Goal: Information Seeking & Learning: Find specific fact

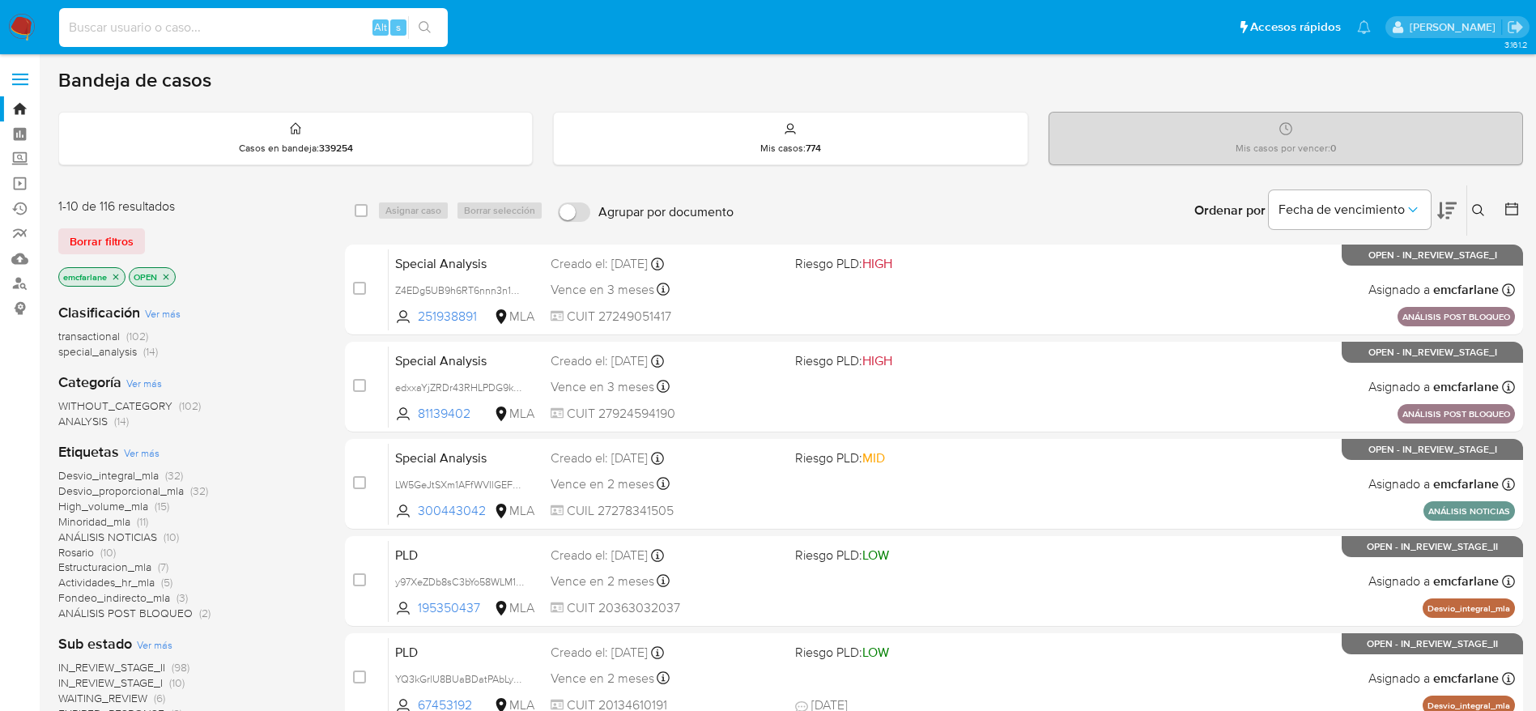
click at [299, 17] on input at bounding box center [253, 27] width 389 height 21
paste input "7AXh3kjWuLBaHmHg8gDxAiBT"
type input "7AXh3kjWuLBaHmHg8gDxAiBT"
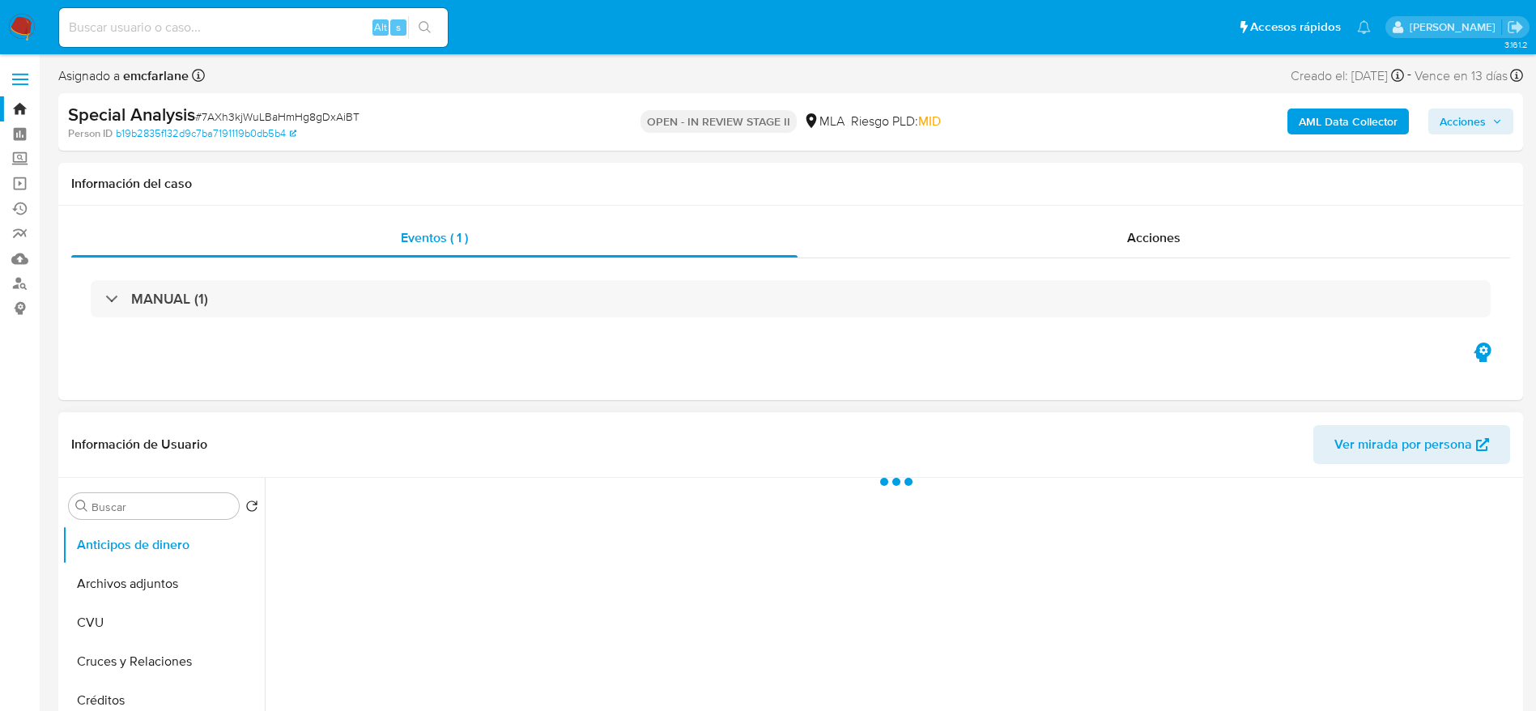
select select "10"
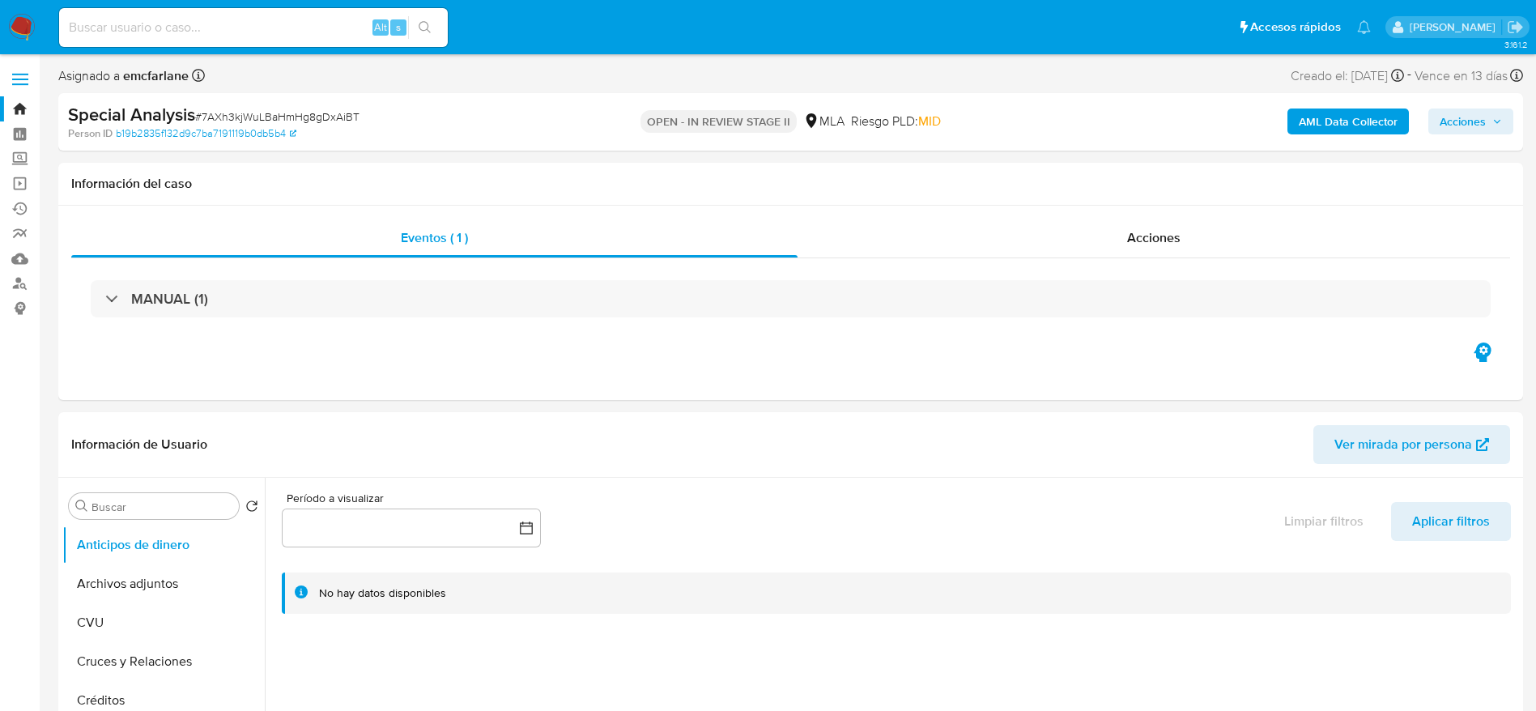
click at [315, 24] on input at bounding box center [253, 27] width 389 height 21
paste input "YMm7NaSPD0ZcxLUklw24AZrs"
type input "YMm7NaSPD0ZcxLUklw24AZrs"
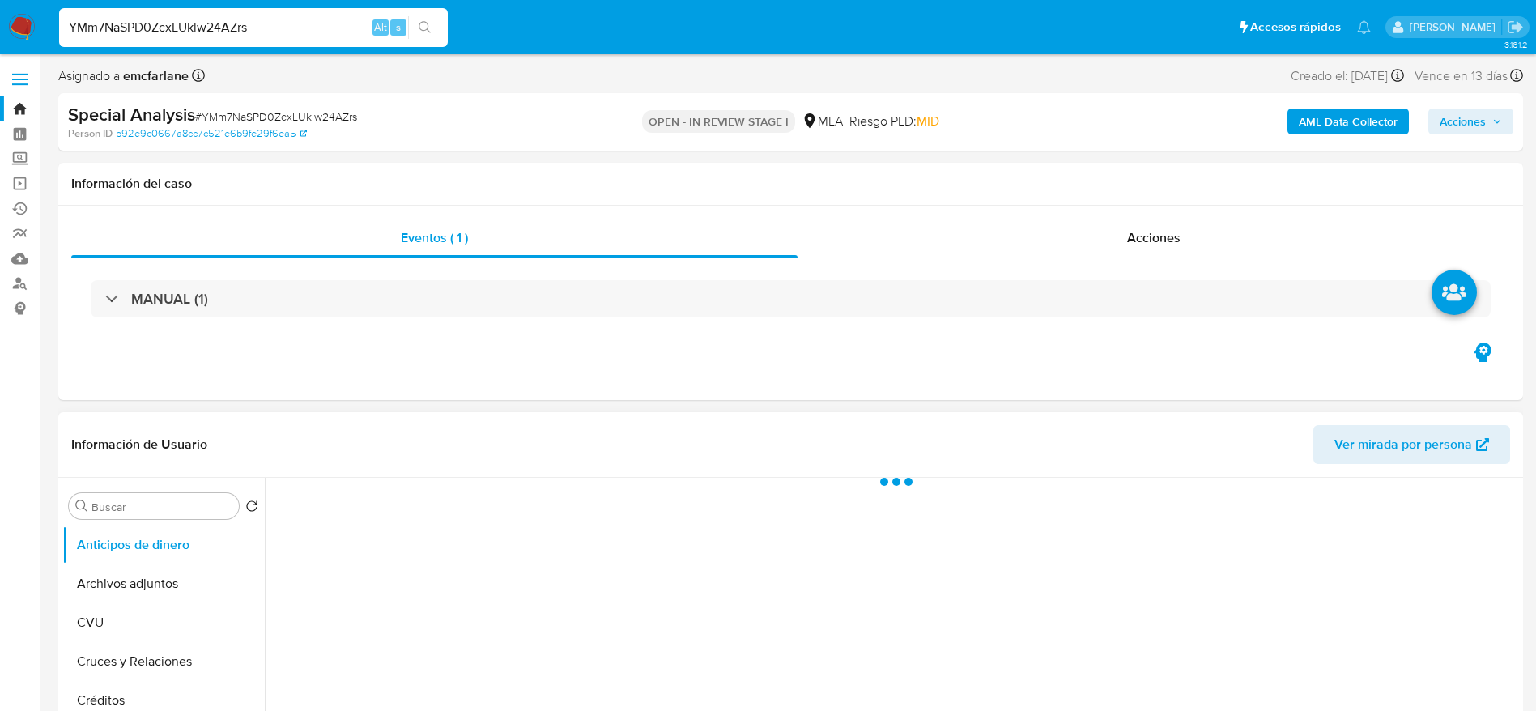
select select "10"
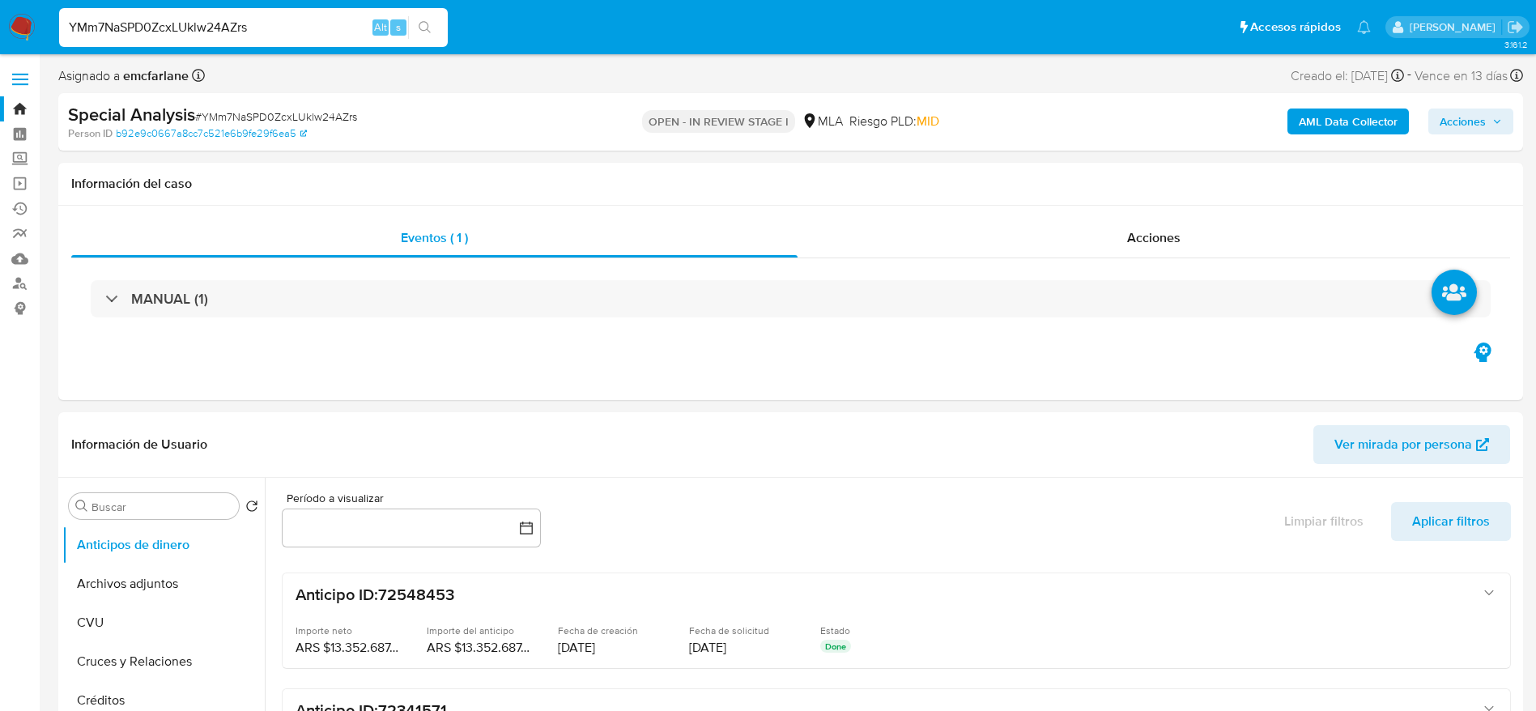
click at [285, 29] on input "YMm7NaSPD0ZcxLUklw24AZrs" at bounding box center [253, 27] width 389 height 21
paste input "TgXXB4UOipTlPZQal29iDuUy"
type input "TgXXB4UOipTlPZQal29iDuUy"
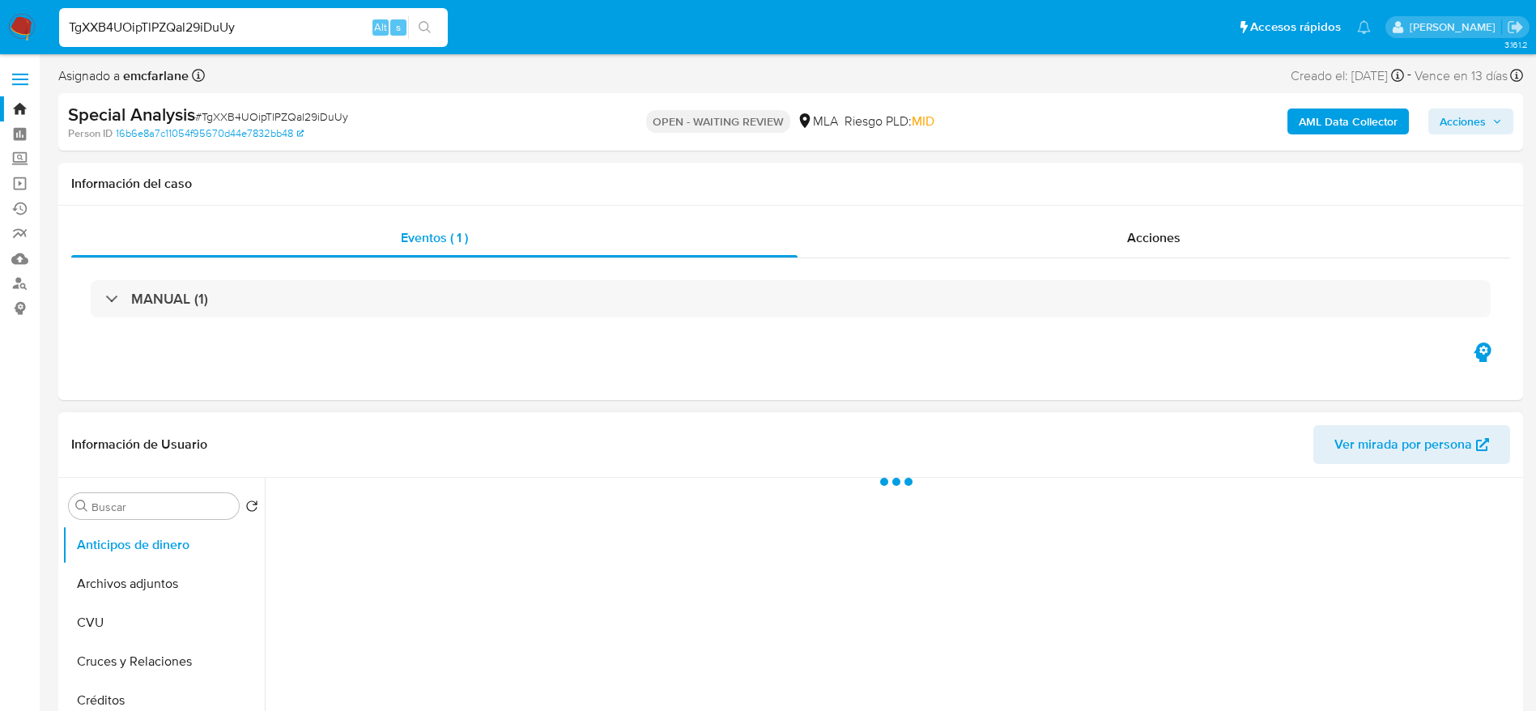
select select "10"
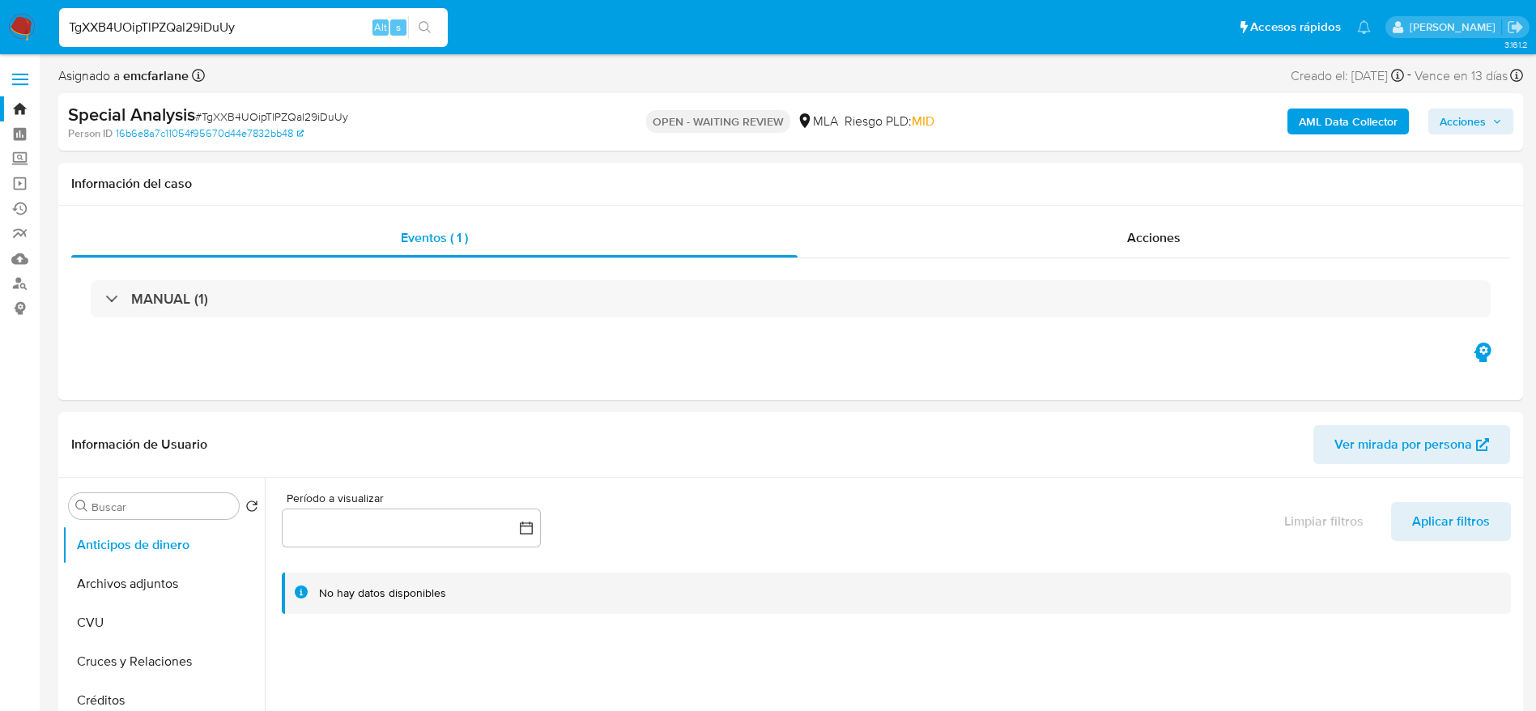
click at [281, 29] on input "TgXXB4UOipTlPZQal29iDuUy" at bounding box center [253, 27] width 389 height 21
paste input "2sBu7xAiqqwsBZJKuTLhHBP8"
type input "2sBu7xAiqqwsBZJKuTLhHBP8"
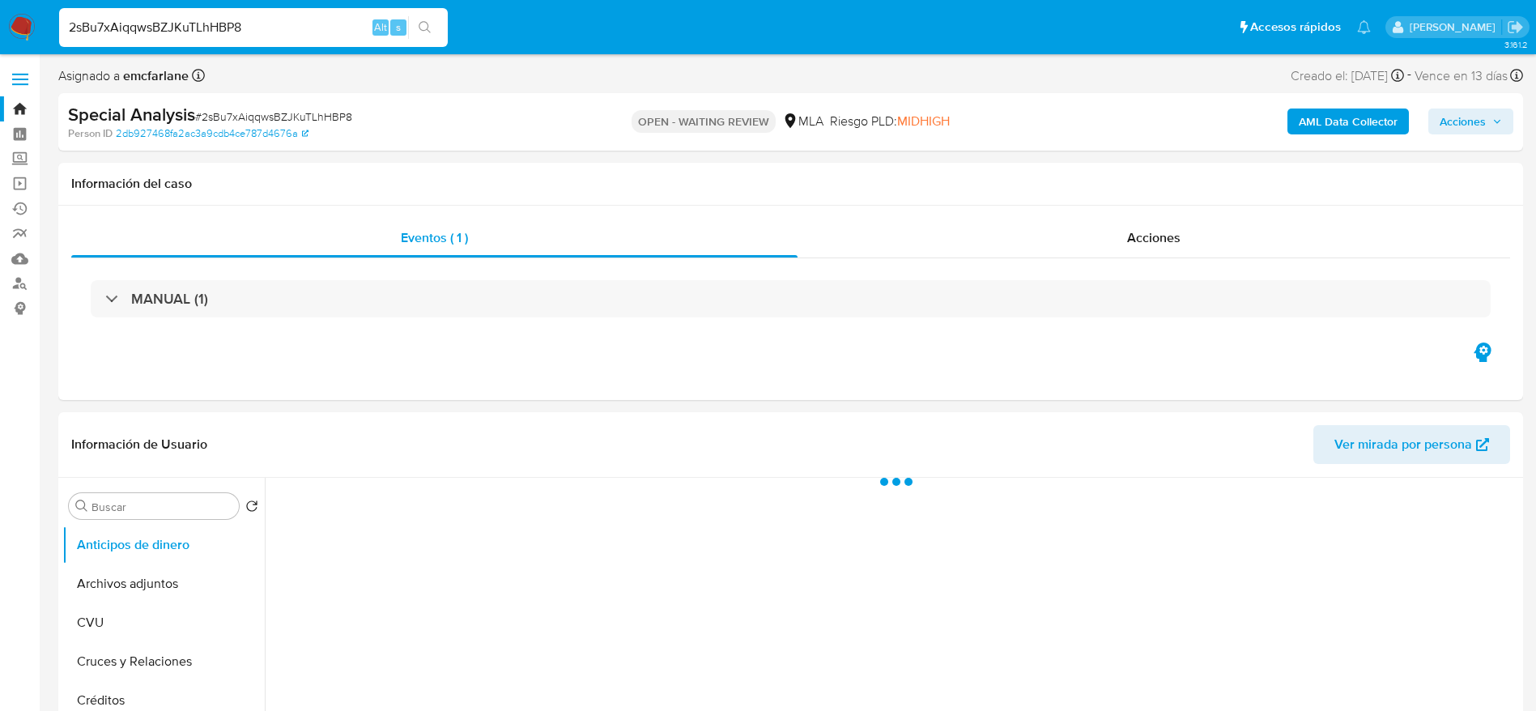
select select "10"
click at [32, 19] on img at bounding box center [22, 28] width 28 height 28
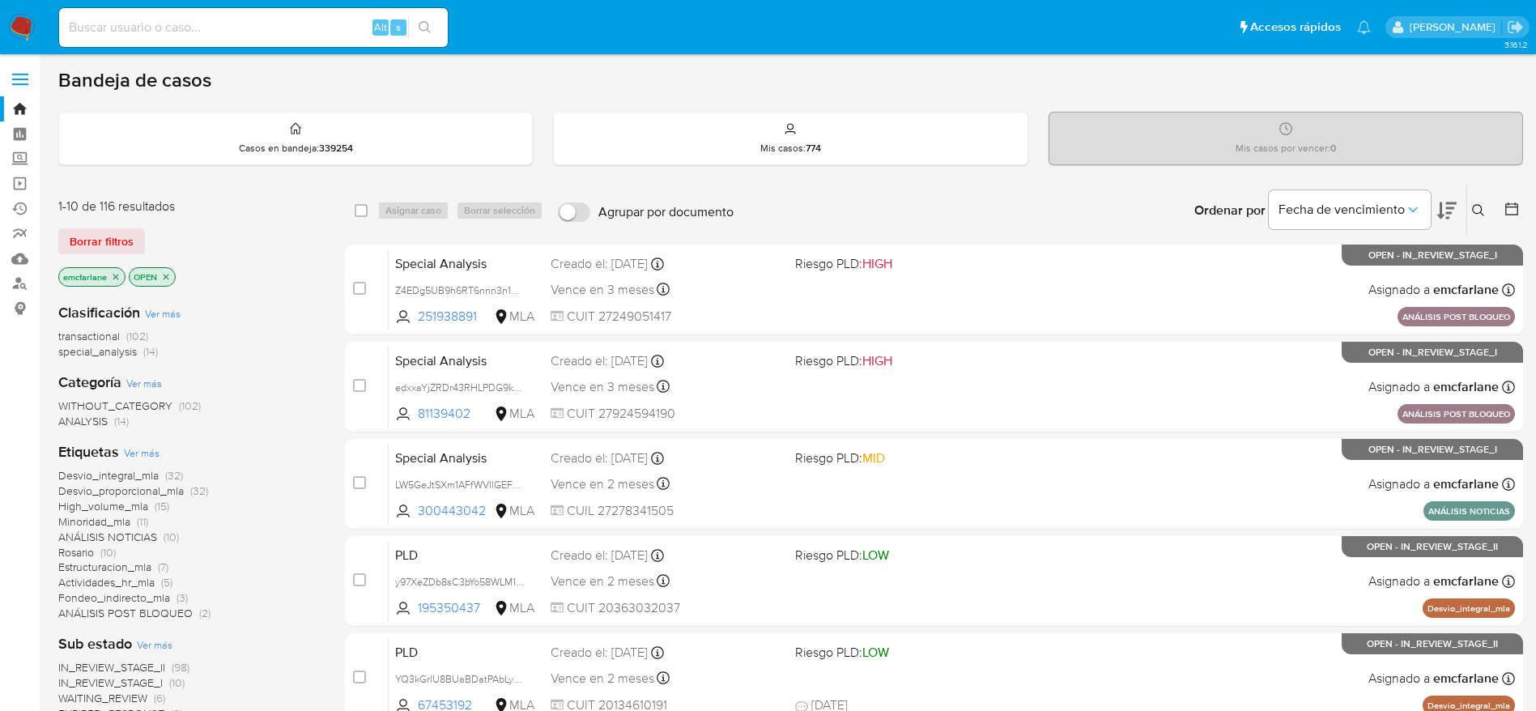
click at [197, 34] on input at bounding box center [253, 27] width 389 height 21
paste input "YMm7NaSPD0ZcxLUklw24AZrs"
type input "YMm7NaSPD0ZcxLUklw24AZrs"
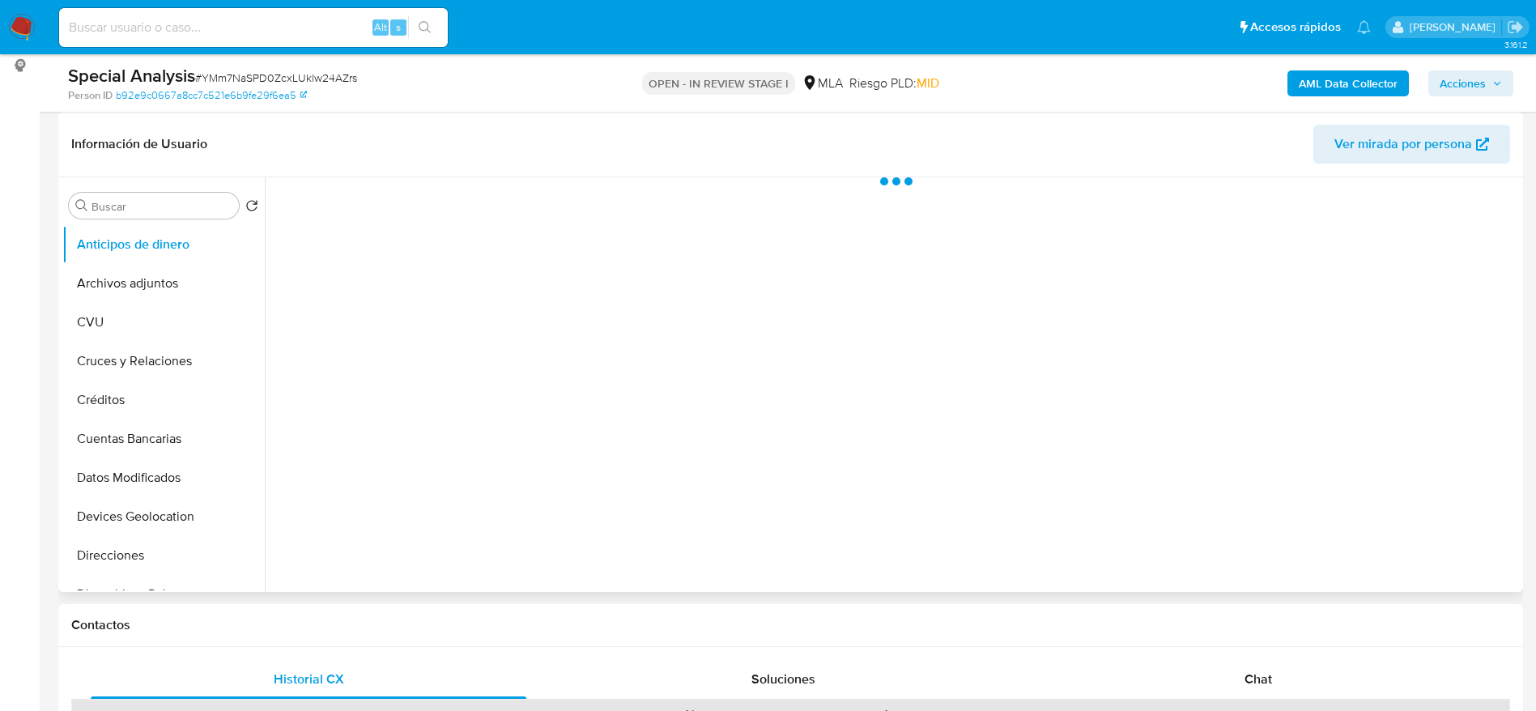
scroll to position [839, 0]
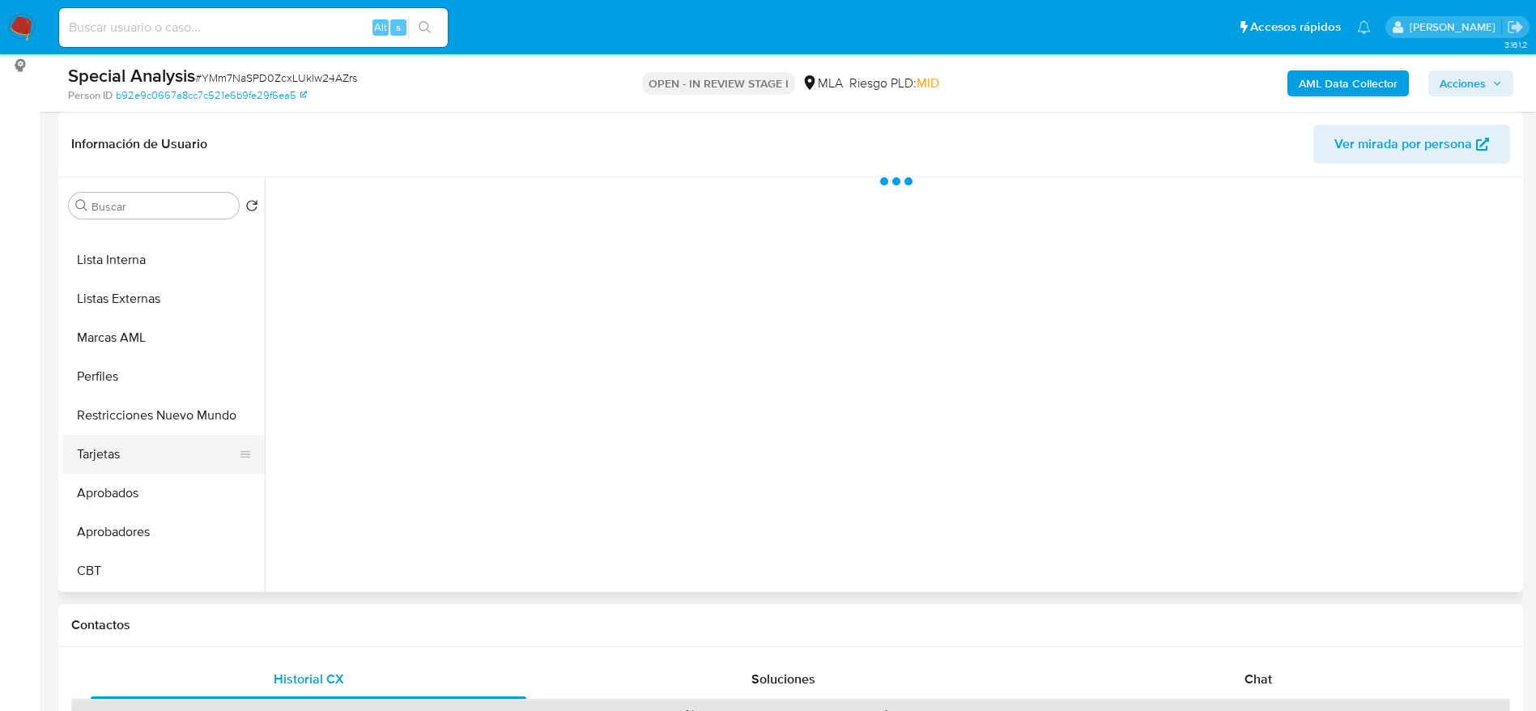
select select "10"
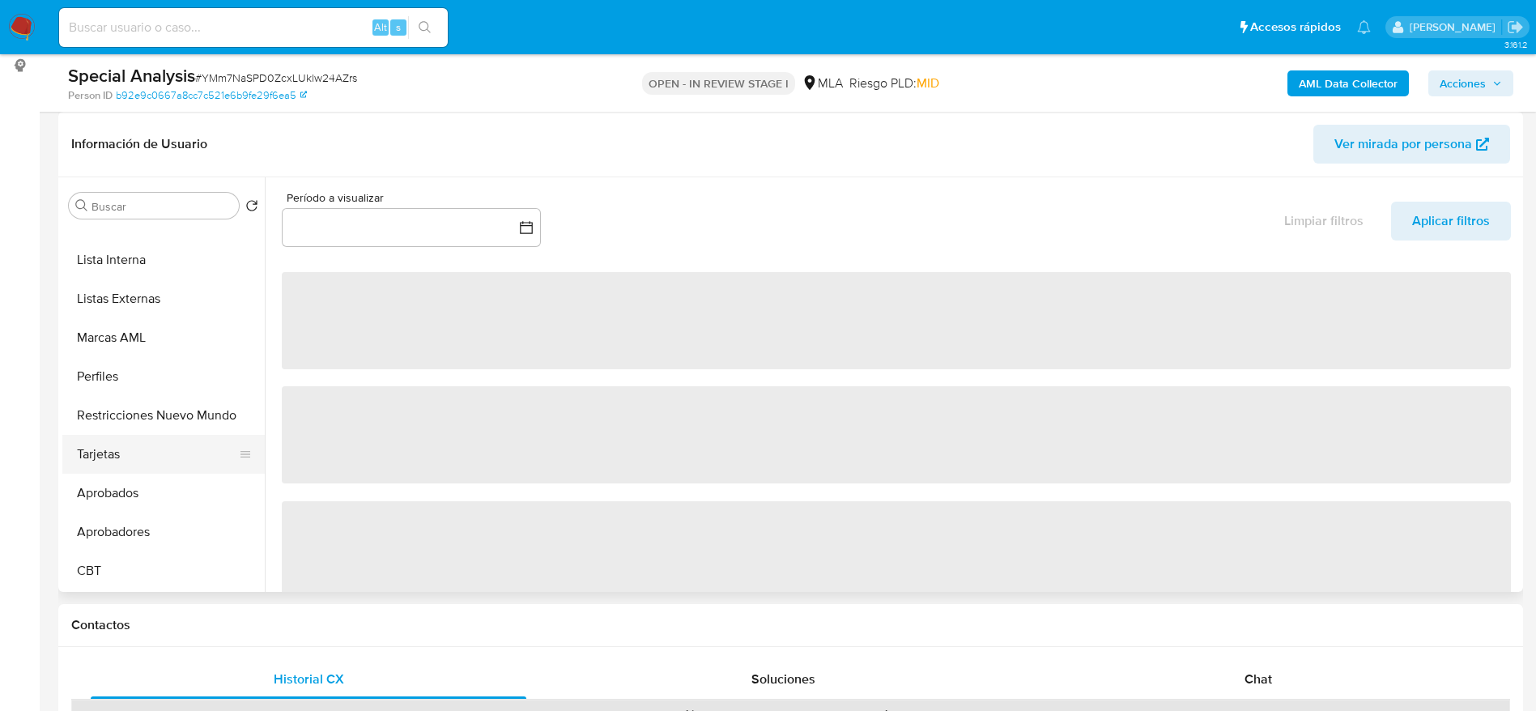
click at [137, 435] on button "Tarjetas" at bounding box center [156, 454] width 189 height 39
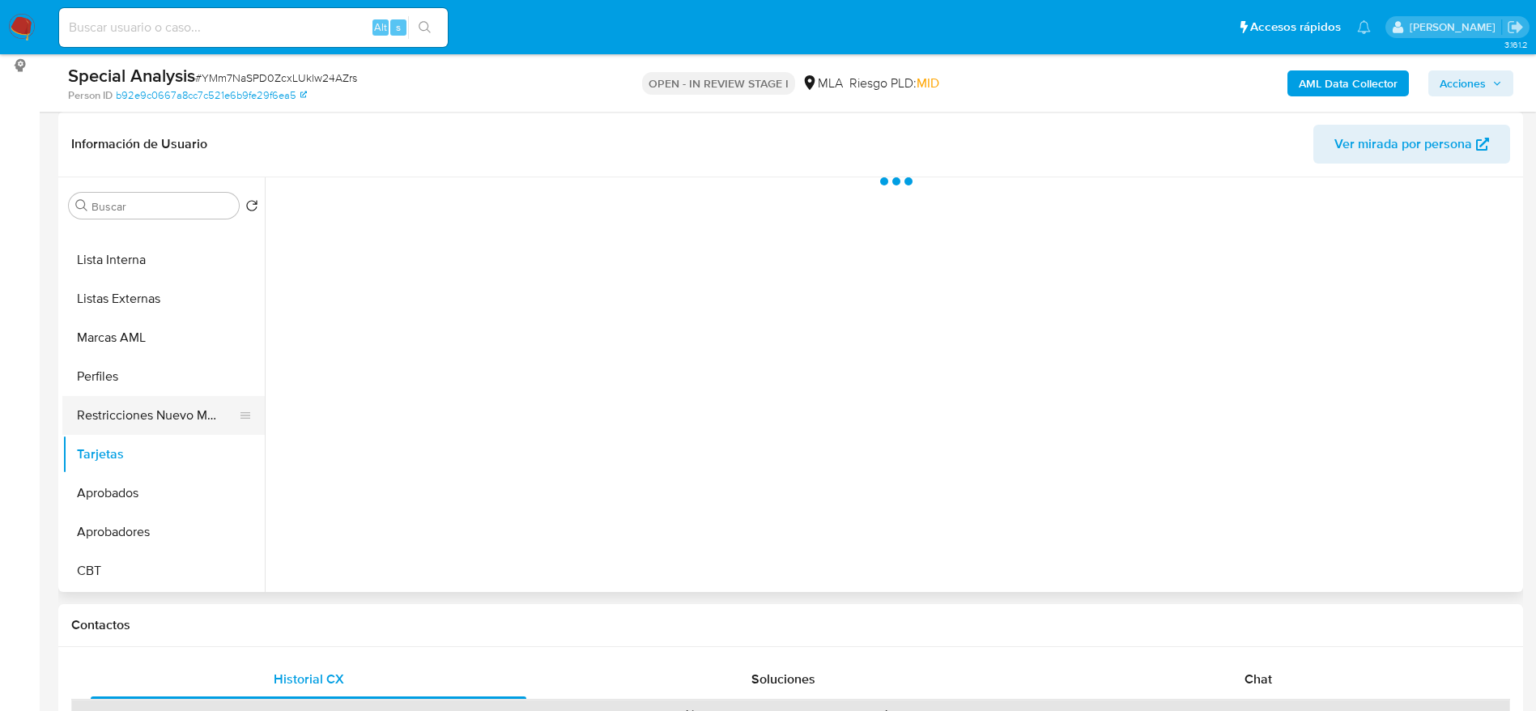
click at [147, 412] on button "Restricciones Nuevo Mundo" at bounding box center [156, 415] width 189 height 39
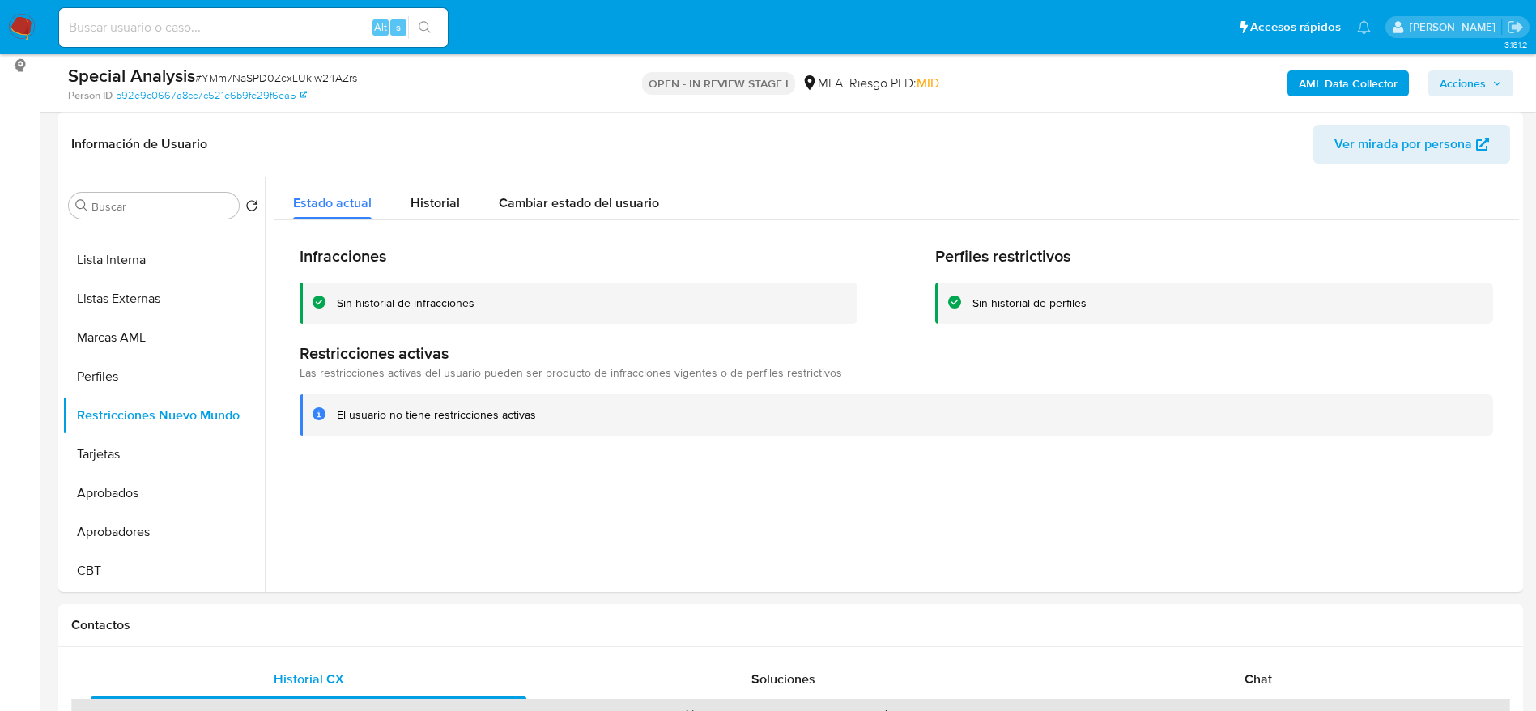
click at [23, 33] on img at bounding box center [22, 28] width 28 height 28
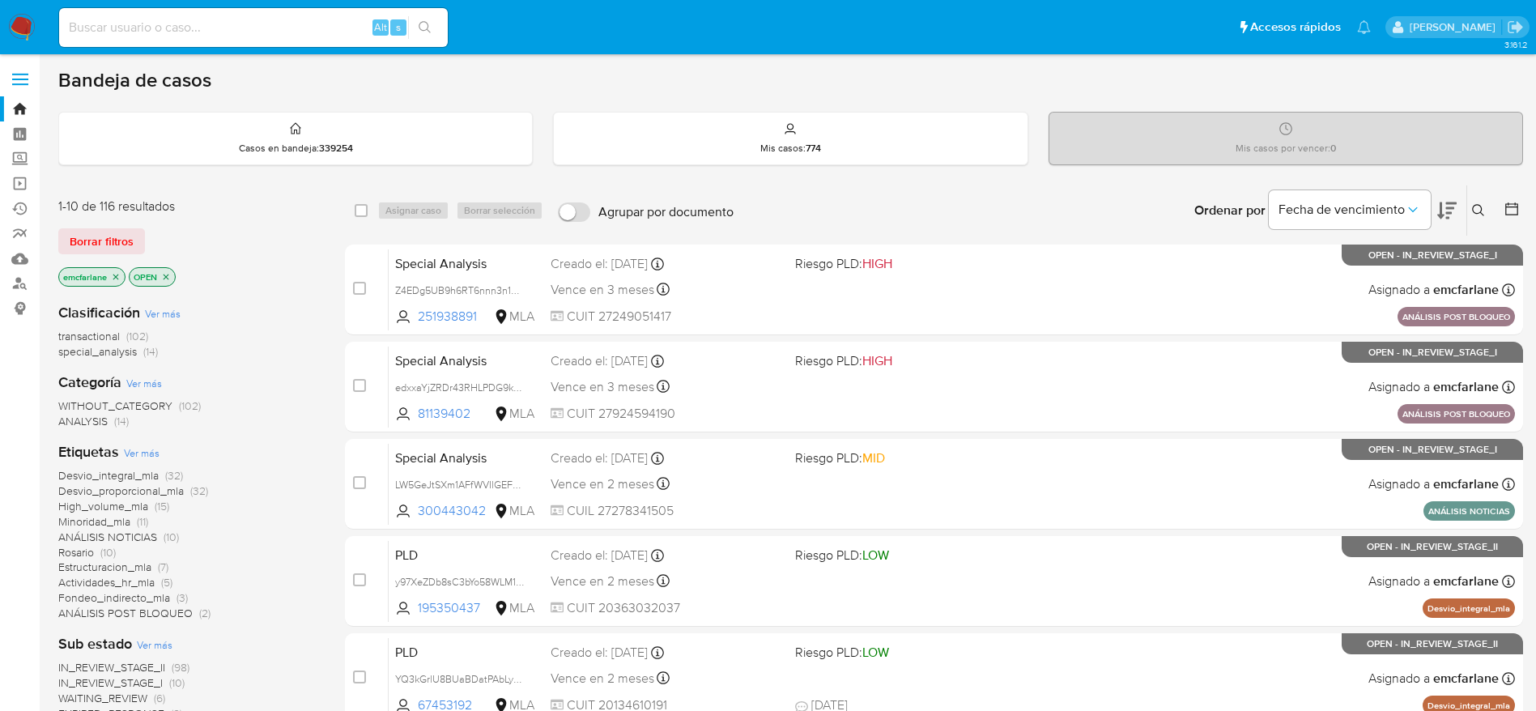
click at [199, 23] on input at bounding box center [253, 27] width 389 height 21
paste input "7AXh3kjWuLBaHmHg8gDxAiBT"
type input "7AXh3kjWuLBaHmHg8gDxAiBT"
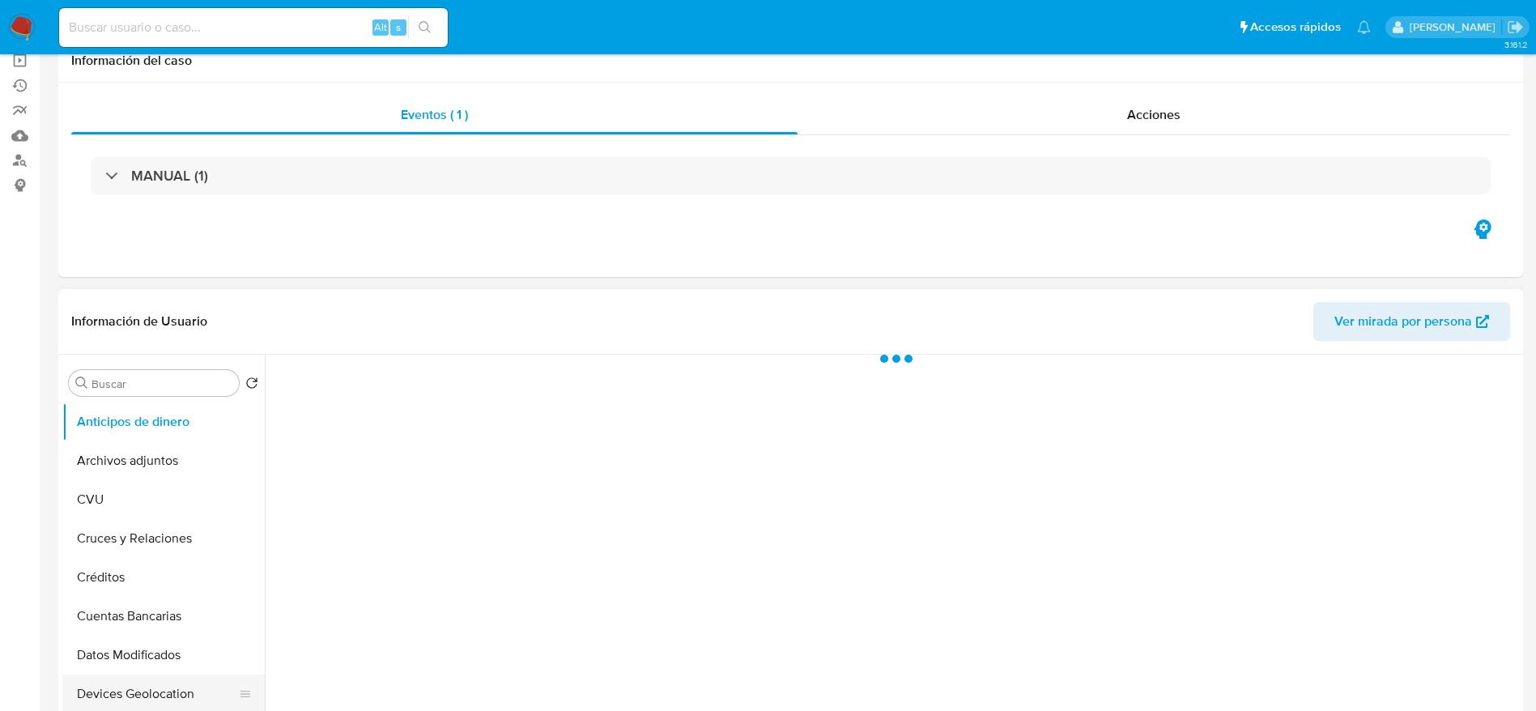
scroll to position [243, 0]
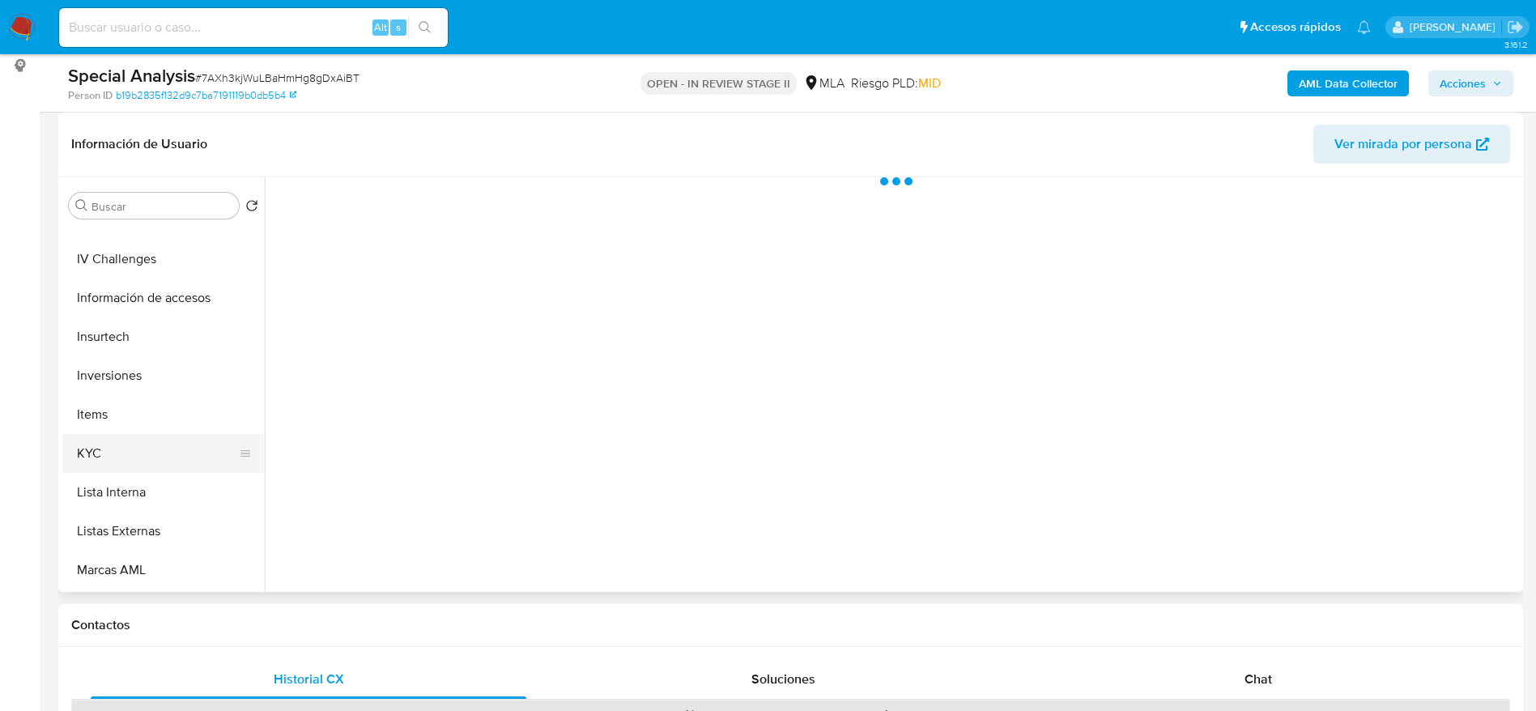
select select "10"
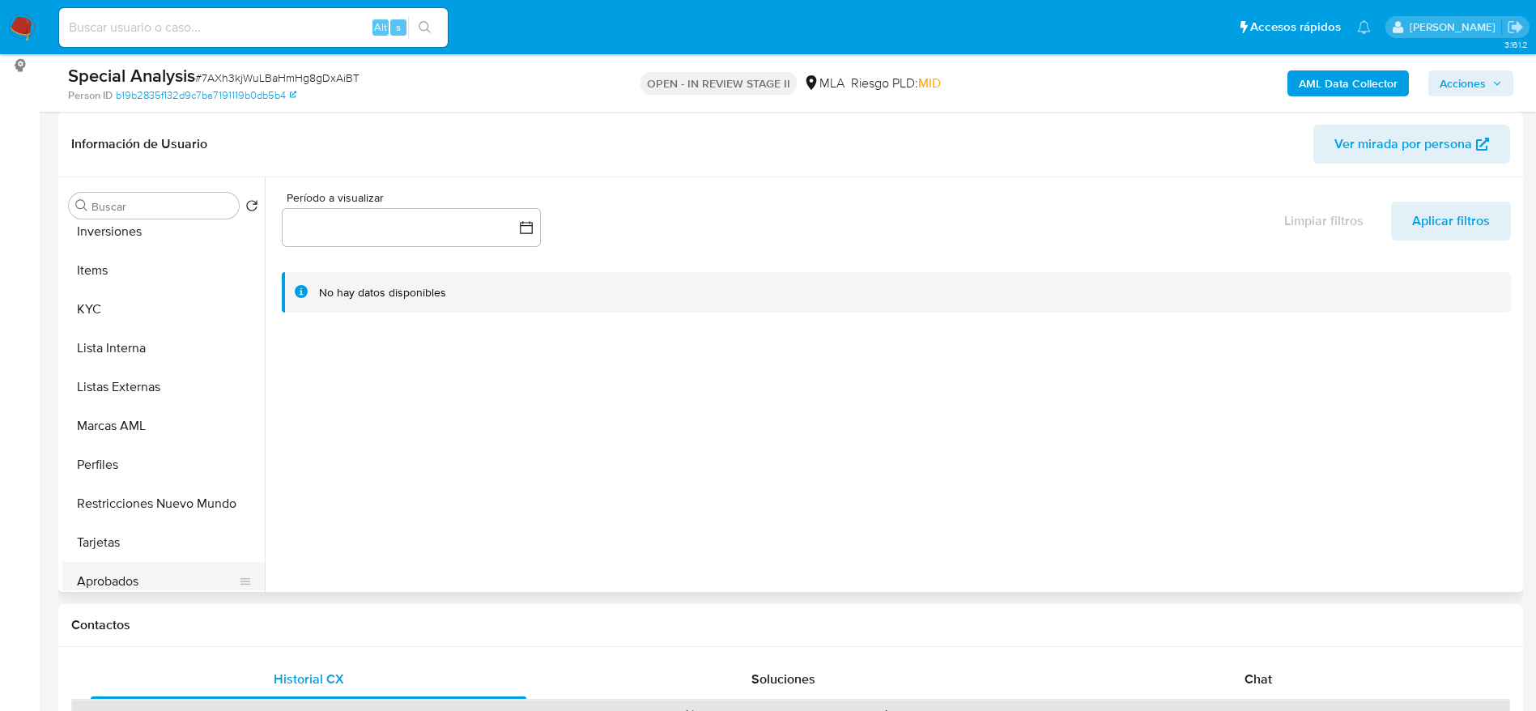
scroll to position [839, 0]
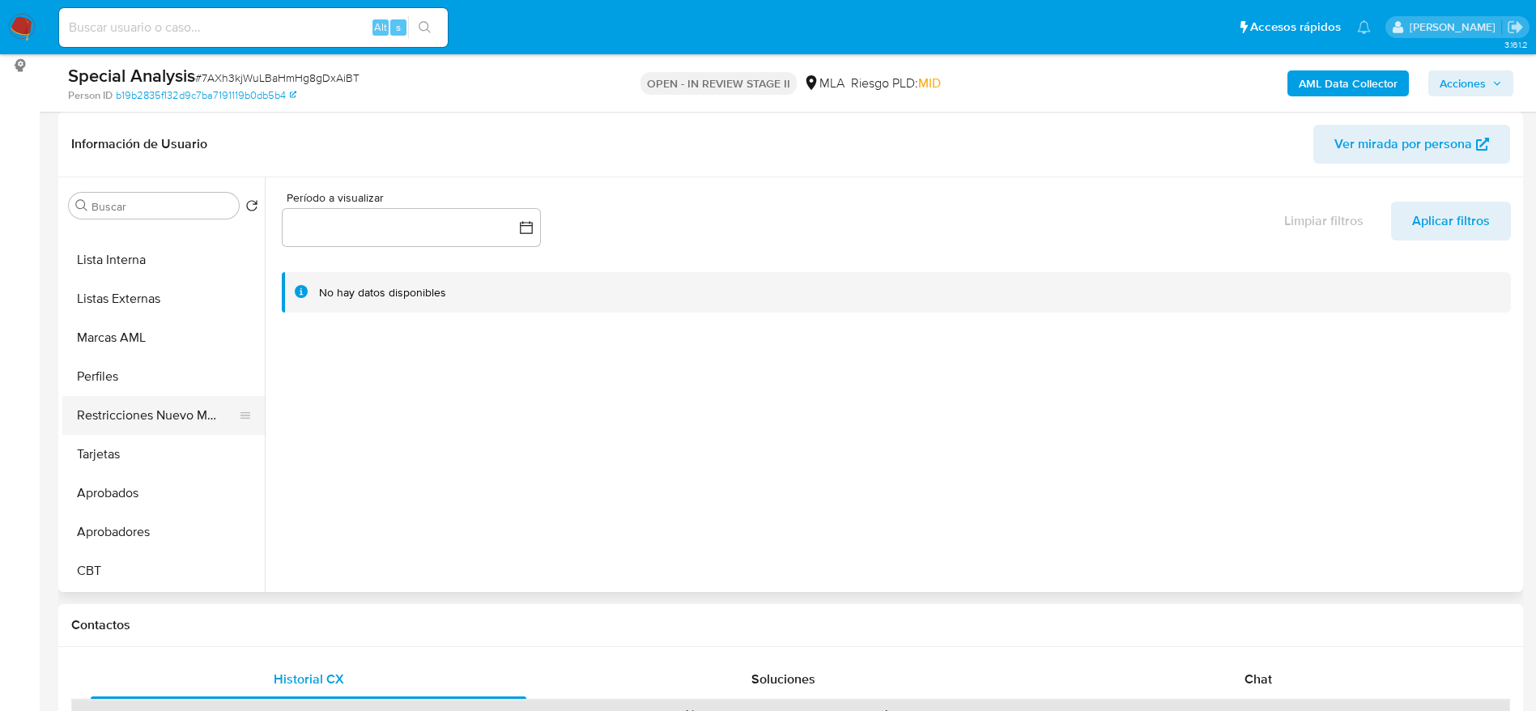
click at [165, 423] on button "Restricciones Nuevo Mundo" at bounding box center [156, 415] width 189 height 39
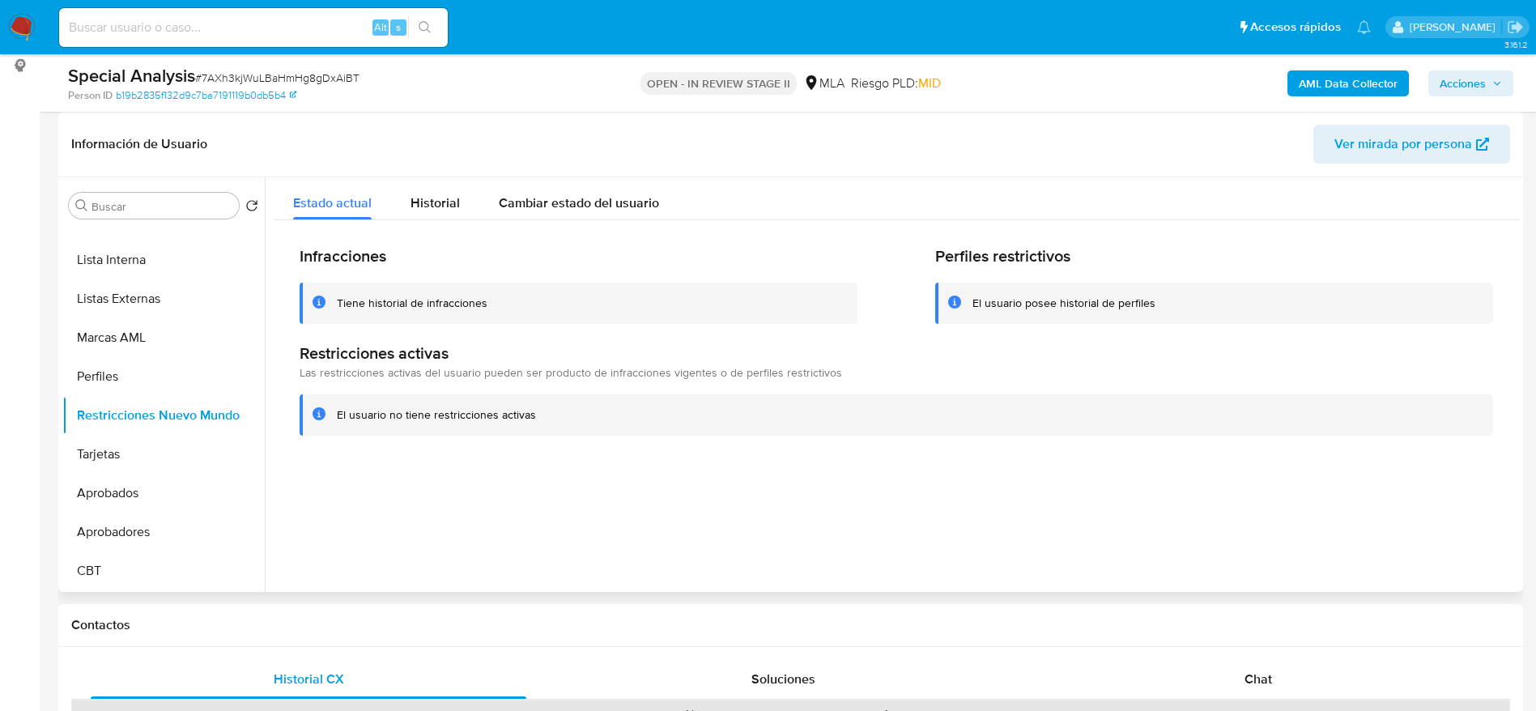
click at [451, 220] on div "Infracciones Tiene historial de infracciones Perfiles restrictivos El usuario p…" at bounding box center [896, 340] width 1245 height 240
click at [443, 208] on span "Historial" at bounding box center [434, 202] width 49 height 19
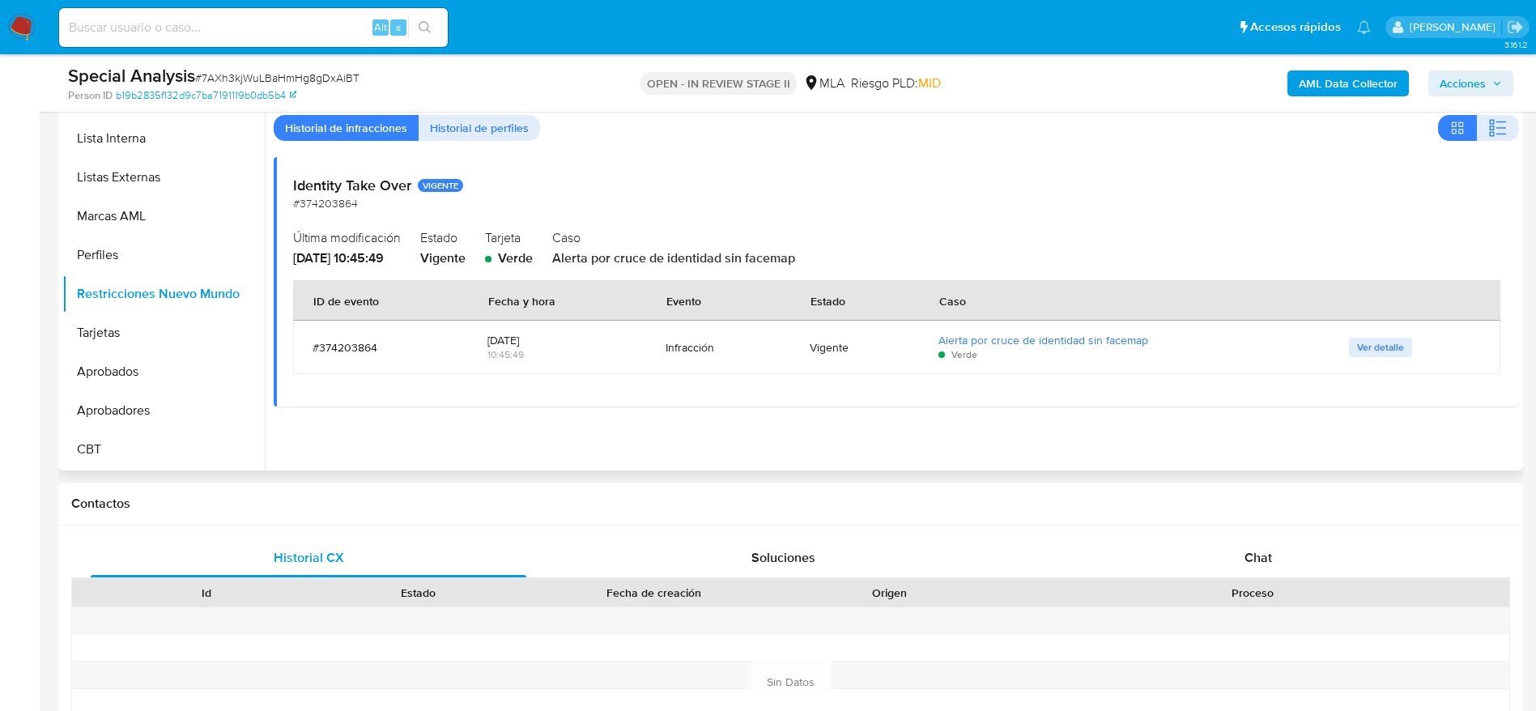
scroll to position [243, 0]
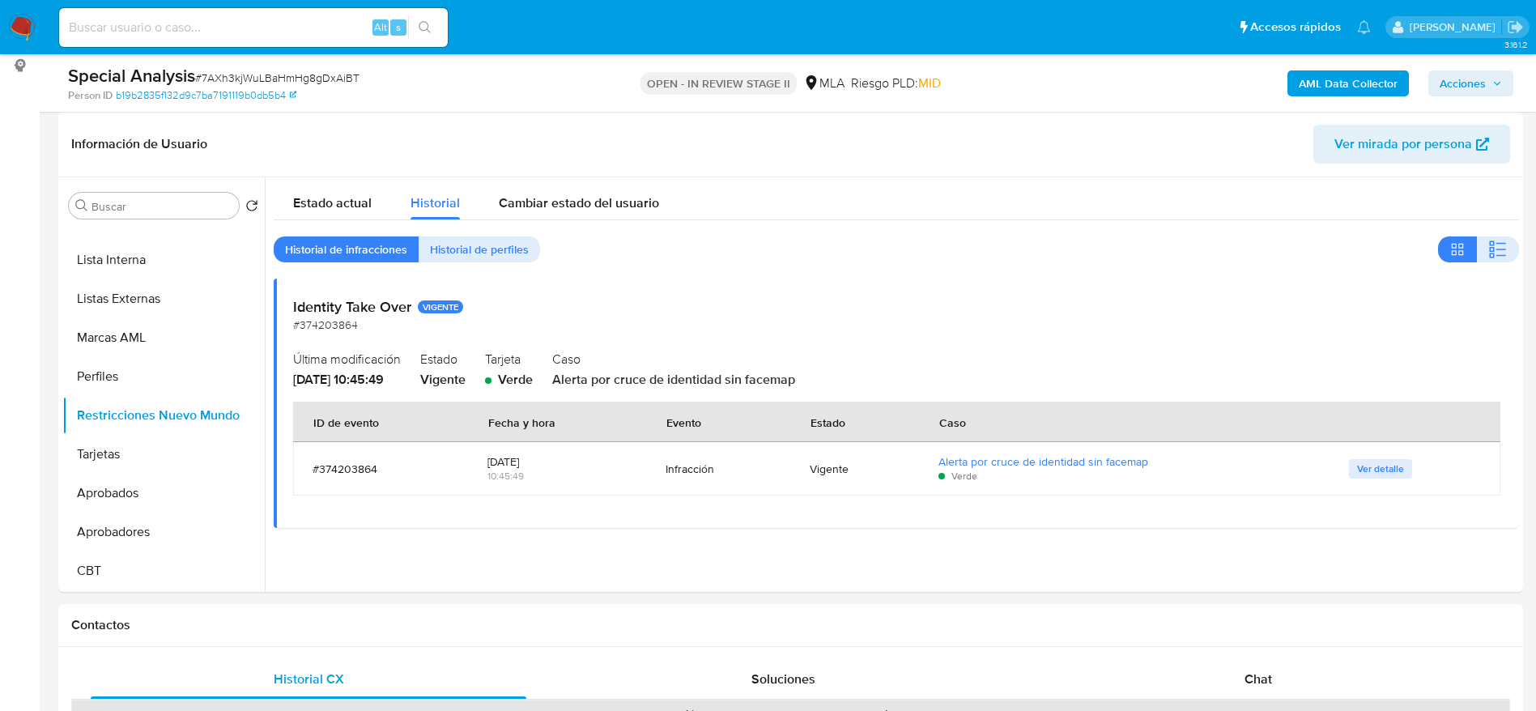
click at [23, 24] on img at bounding box center [22, 28] width 28 height 28
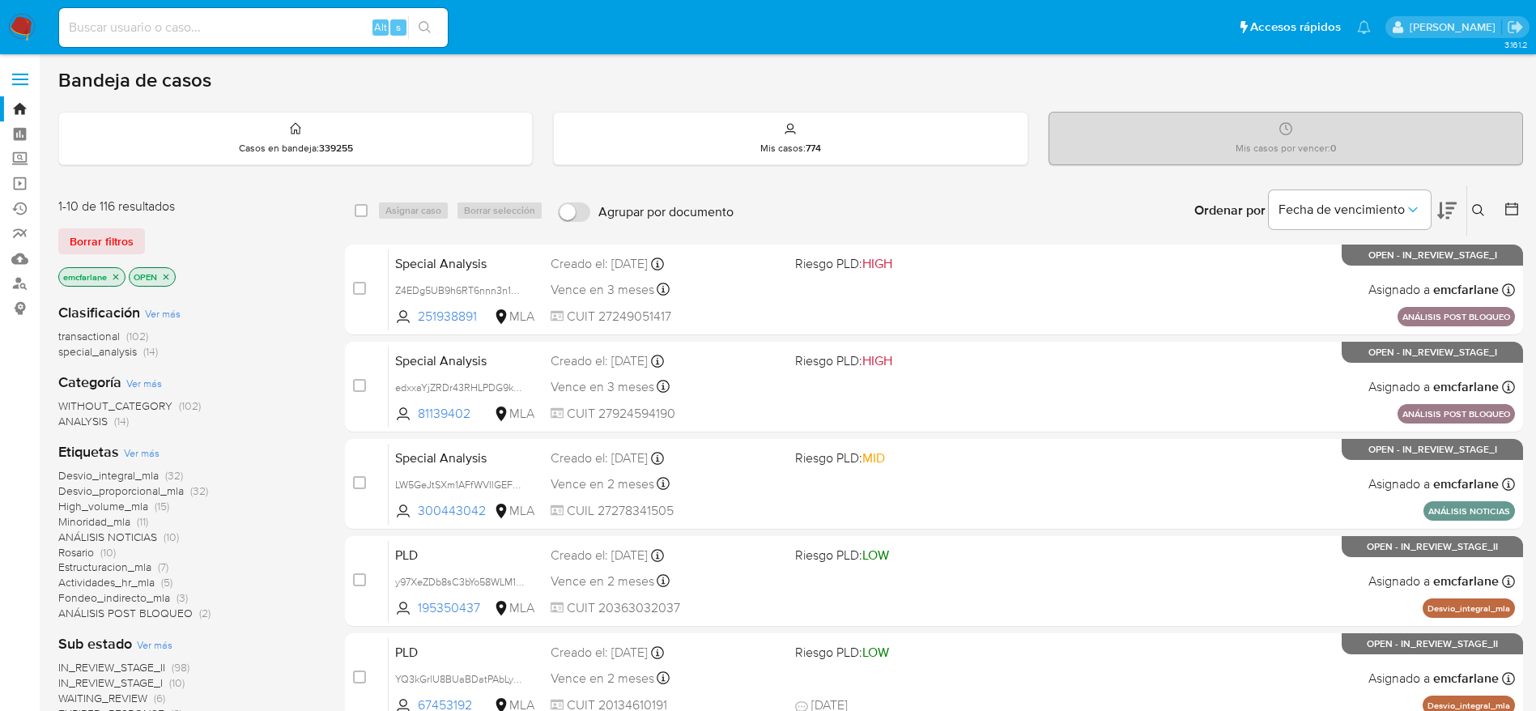
click at [227, 29] on input at bounding box center [253, 27] width 389 height 21
paste input "127234074"
type input "127234074"
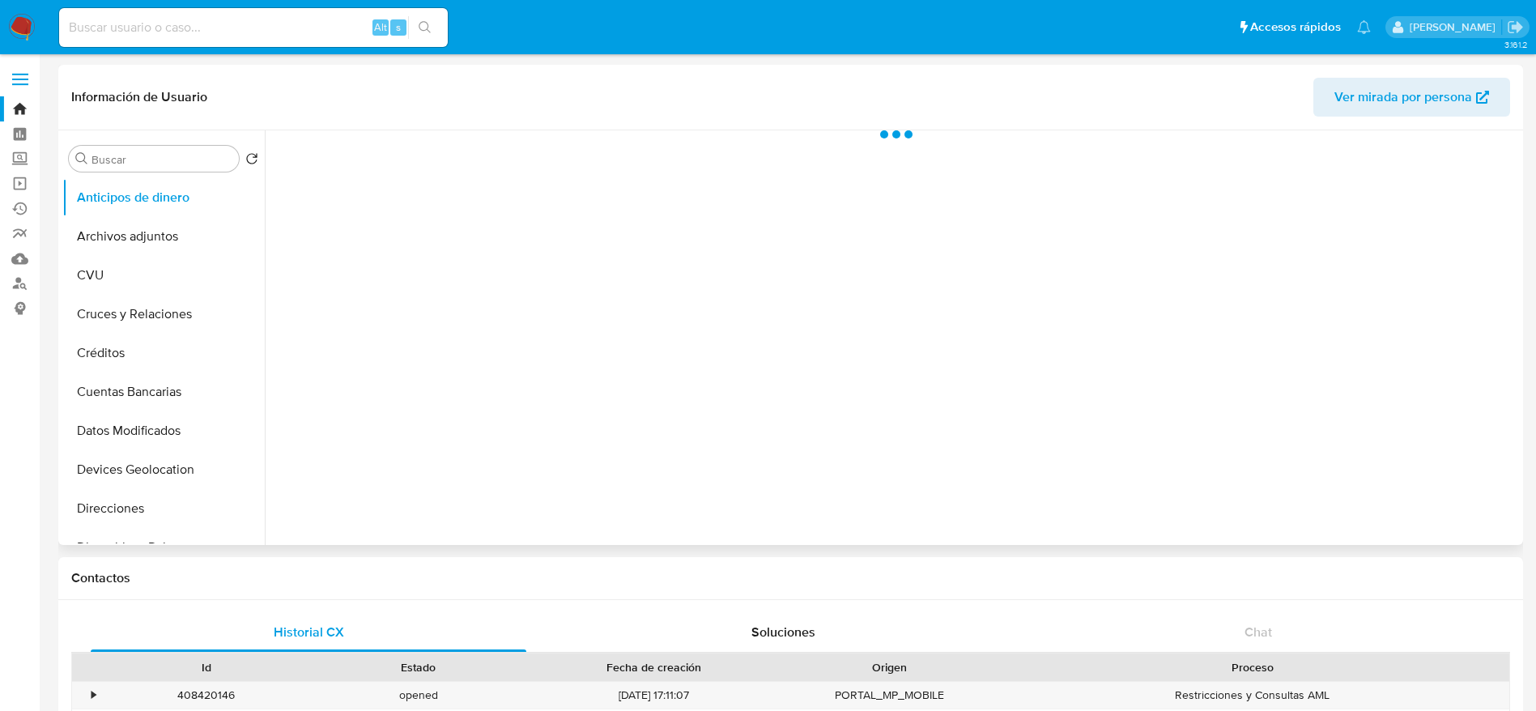
select select "10"
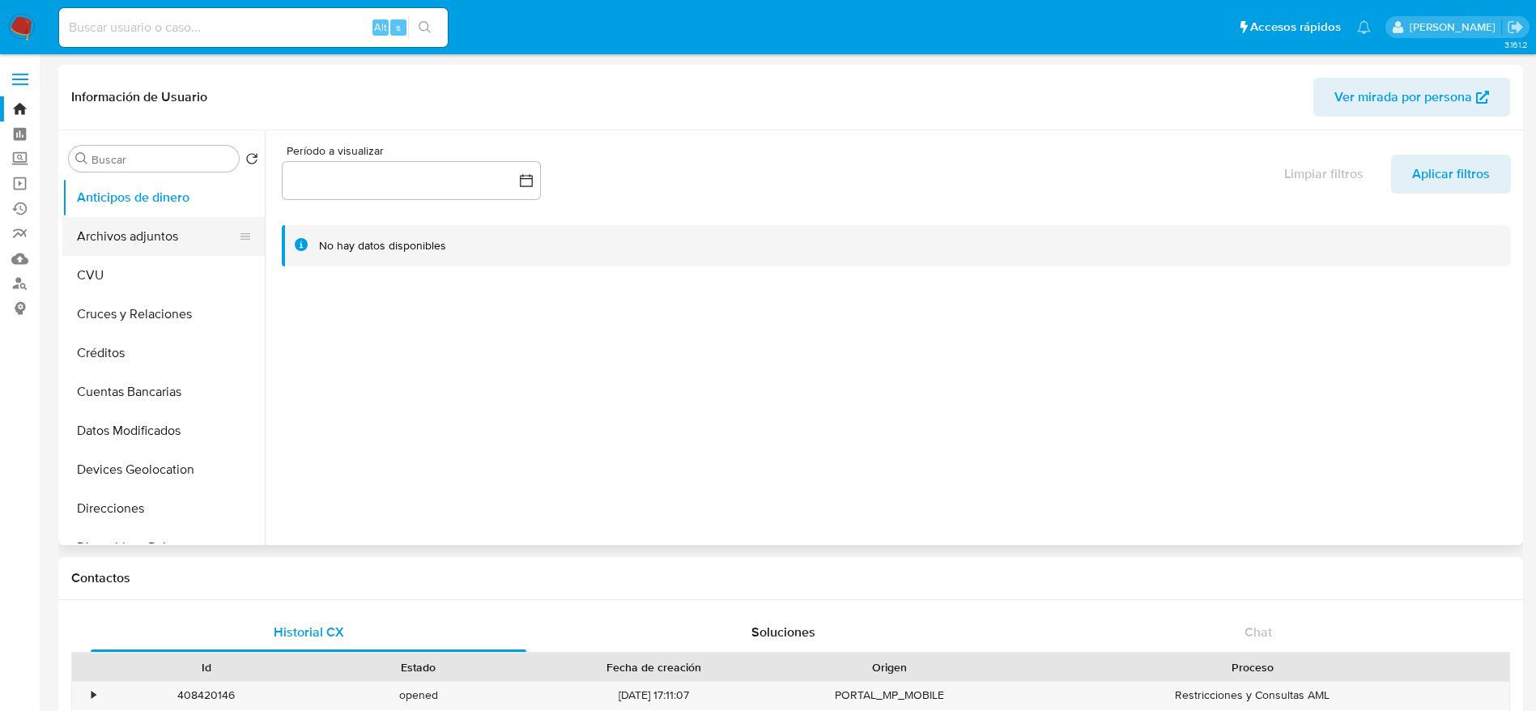
click at [113, 236] on button "Archivos adjuntos" at bounding box center [156, 236] width 189 height 39
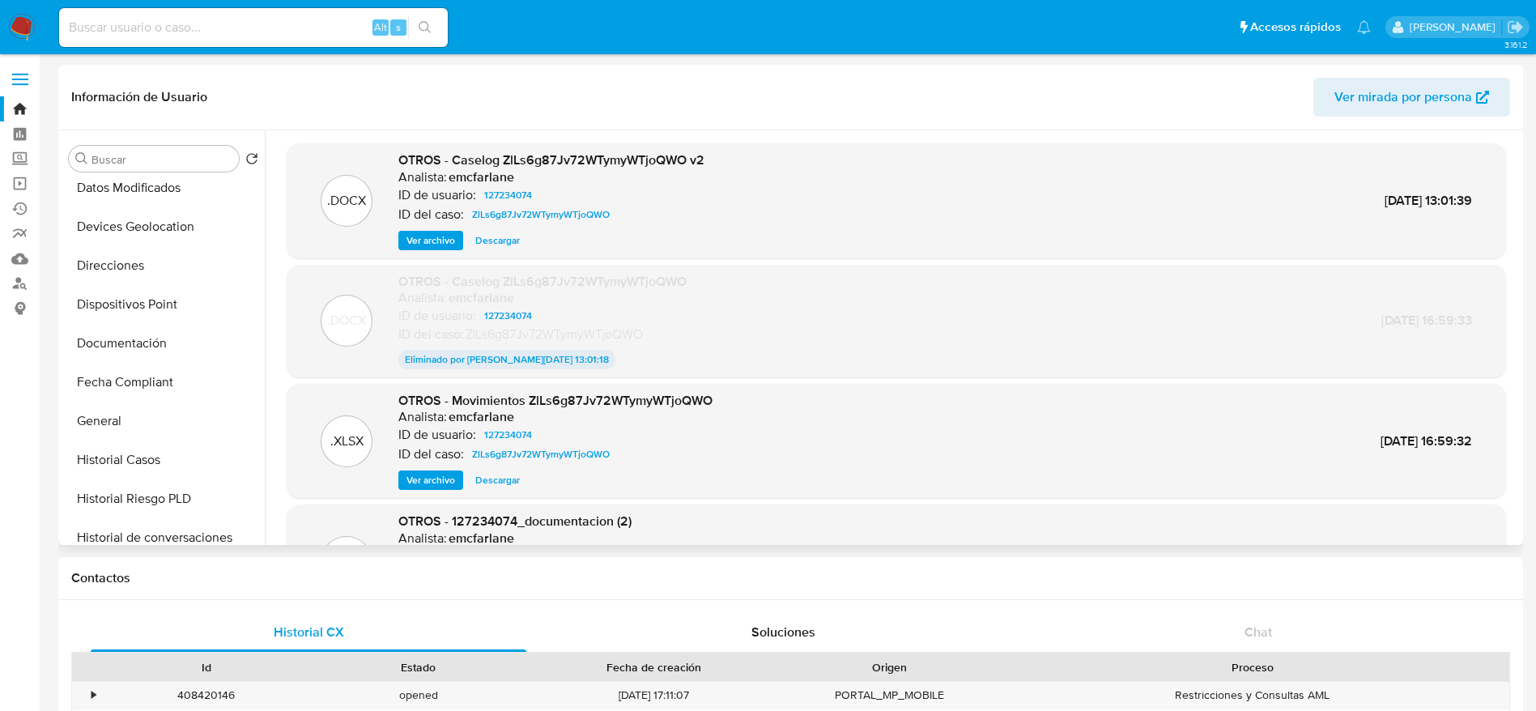
scroll to position [134, 0]
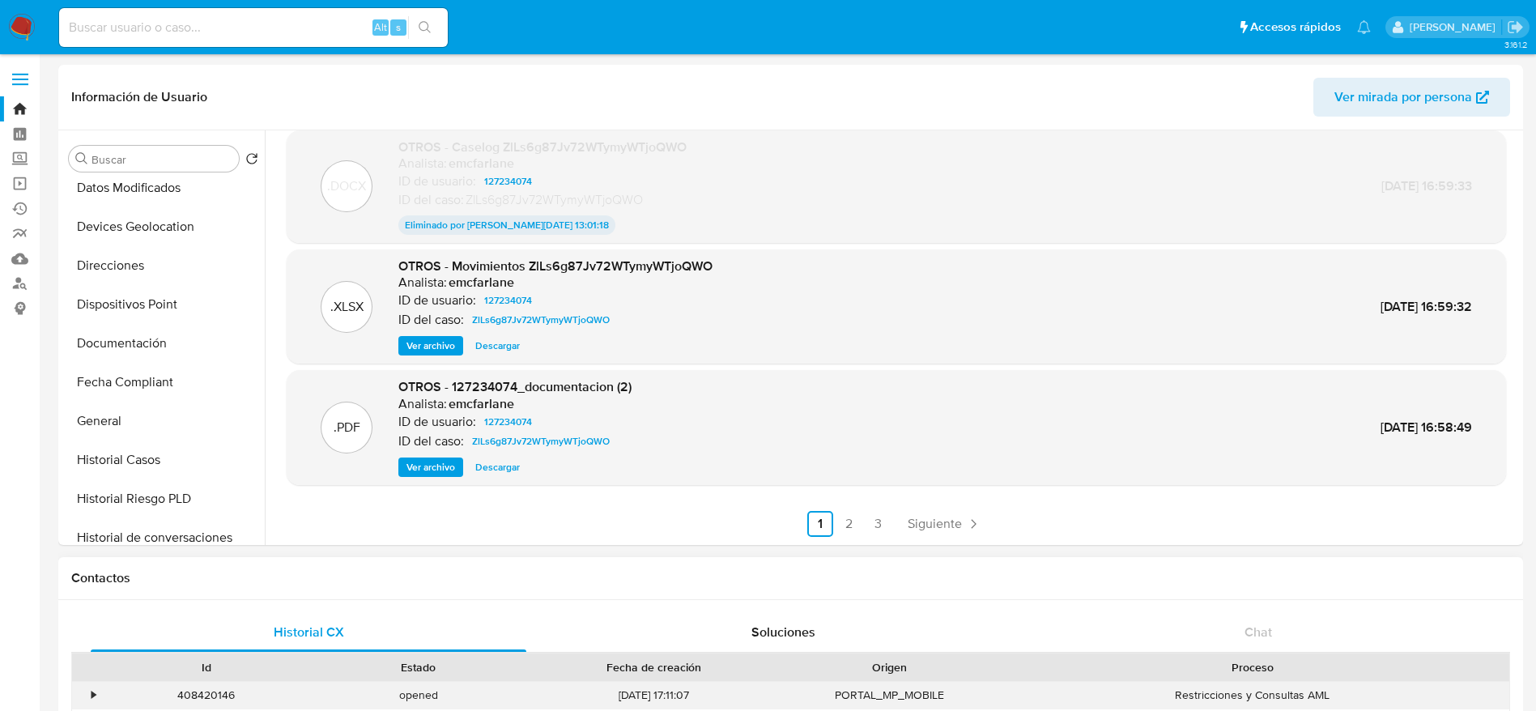
click at [217, 700] on div "408420146" at bounding box center [206, 695] width 212 height 27
click at [217, 699] on div "408420146" at bounding box center [206, 695] width 212 height 27
copy div "408420146"
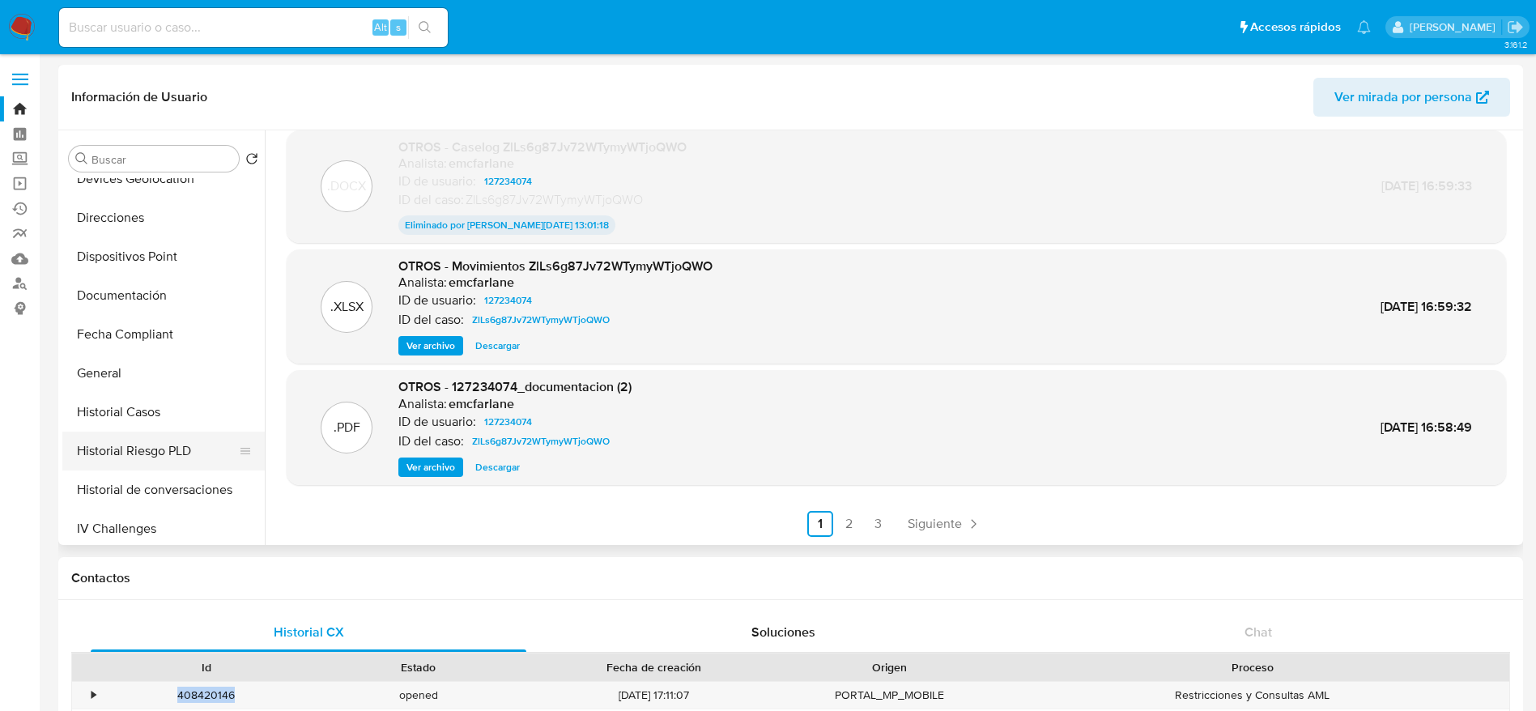
scroll to position [364, 0]
click at [130, 317] on button "General" at bounding box center [156, 299] width 189 height 39
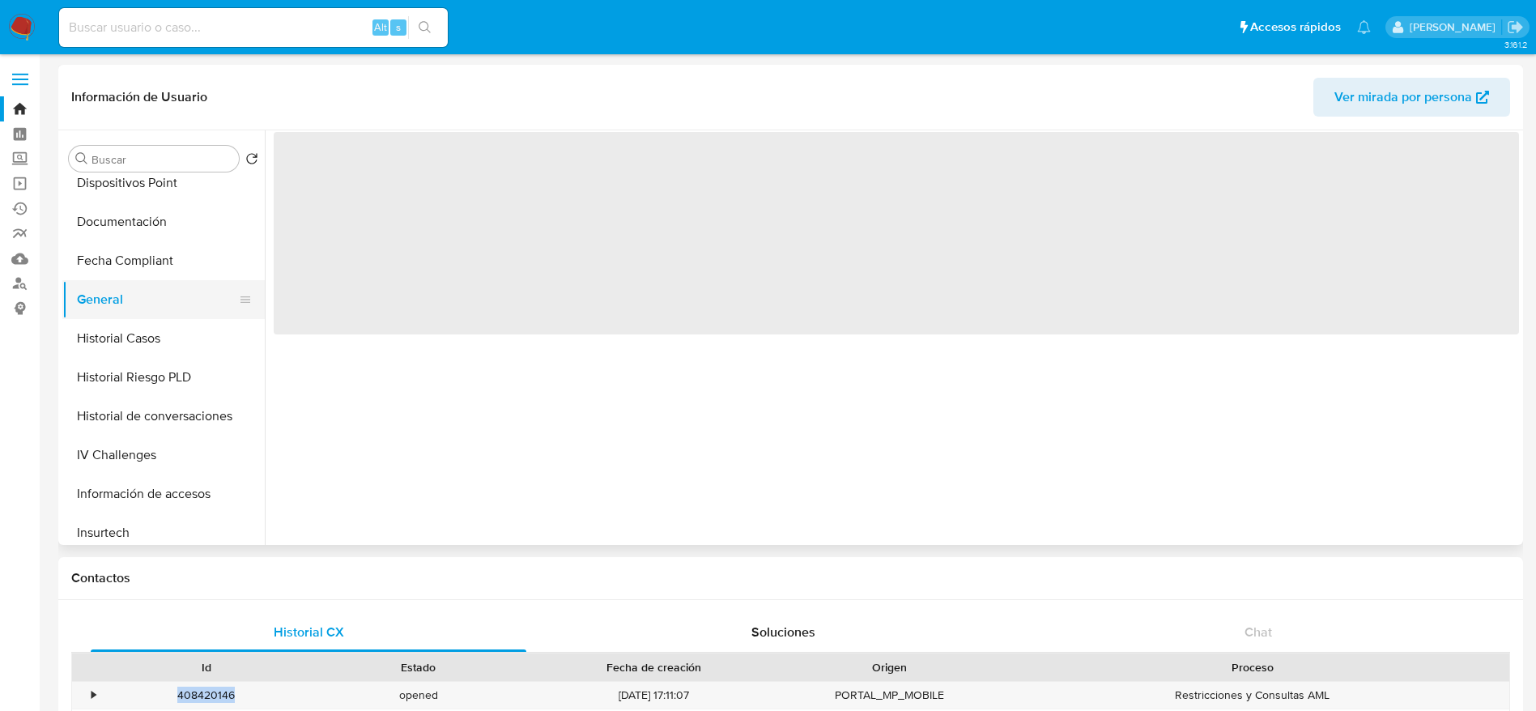
click at [125, 299] on button "General" at bounding box center [156, 299] width 189 height 39
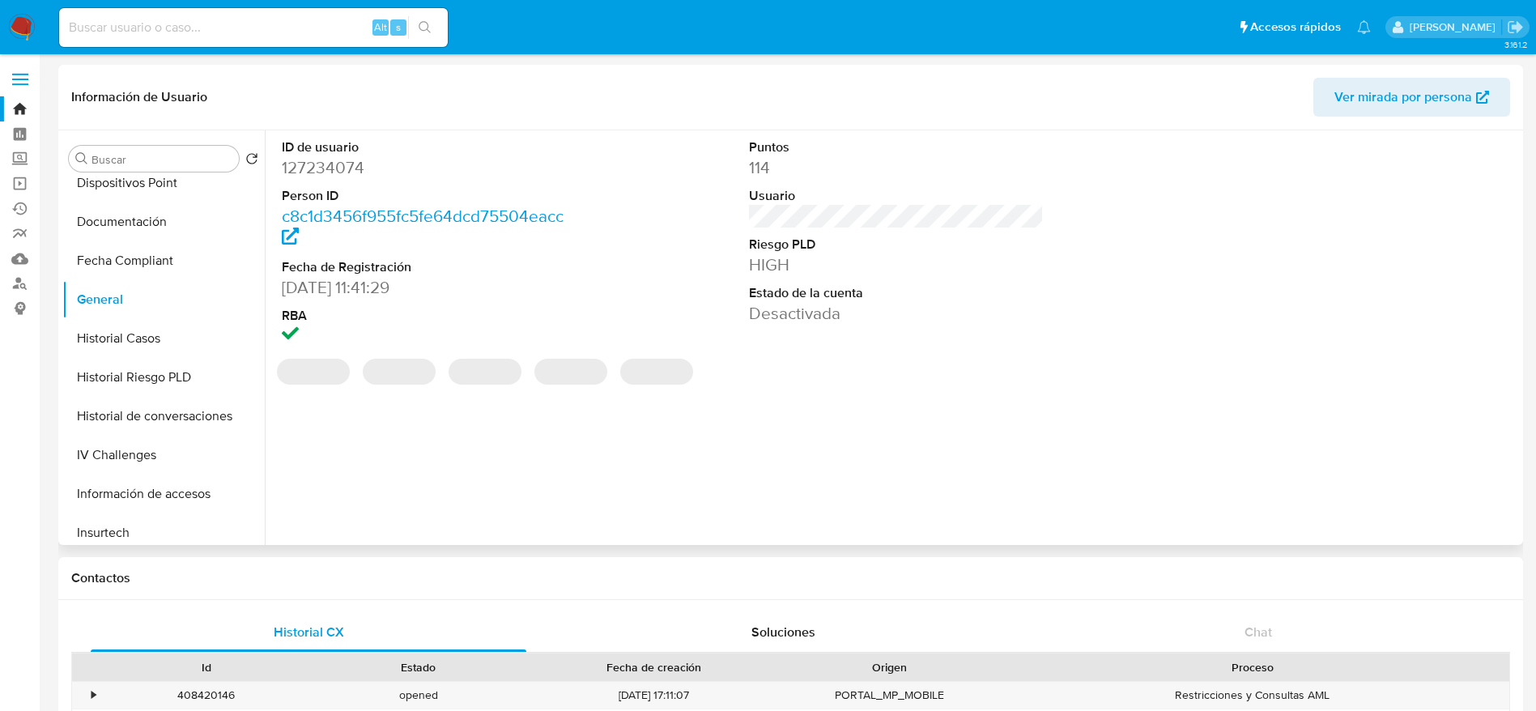
click at [327, 175] on dd "127234074" at bounding box center [429, 167] width 295 height 23
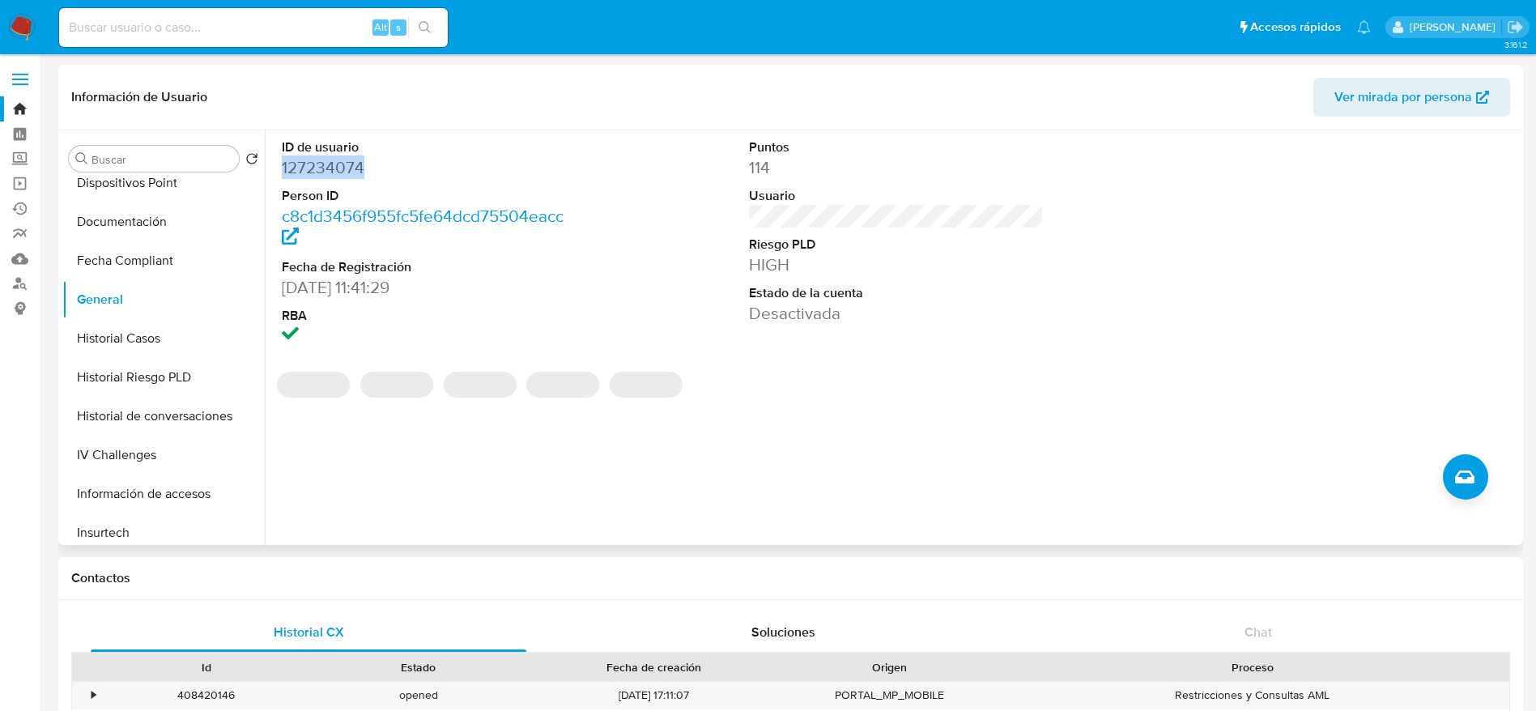
copy dd "127234074"
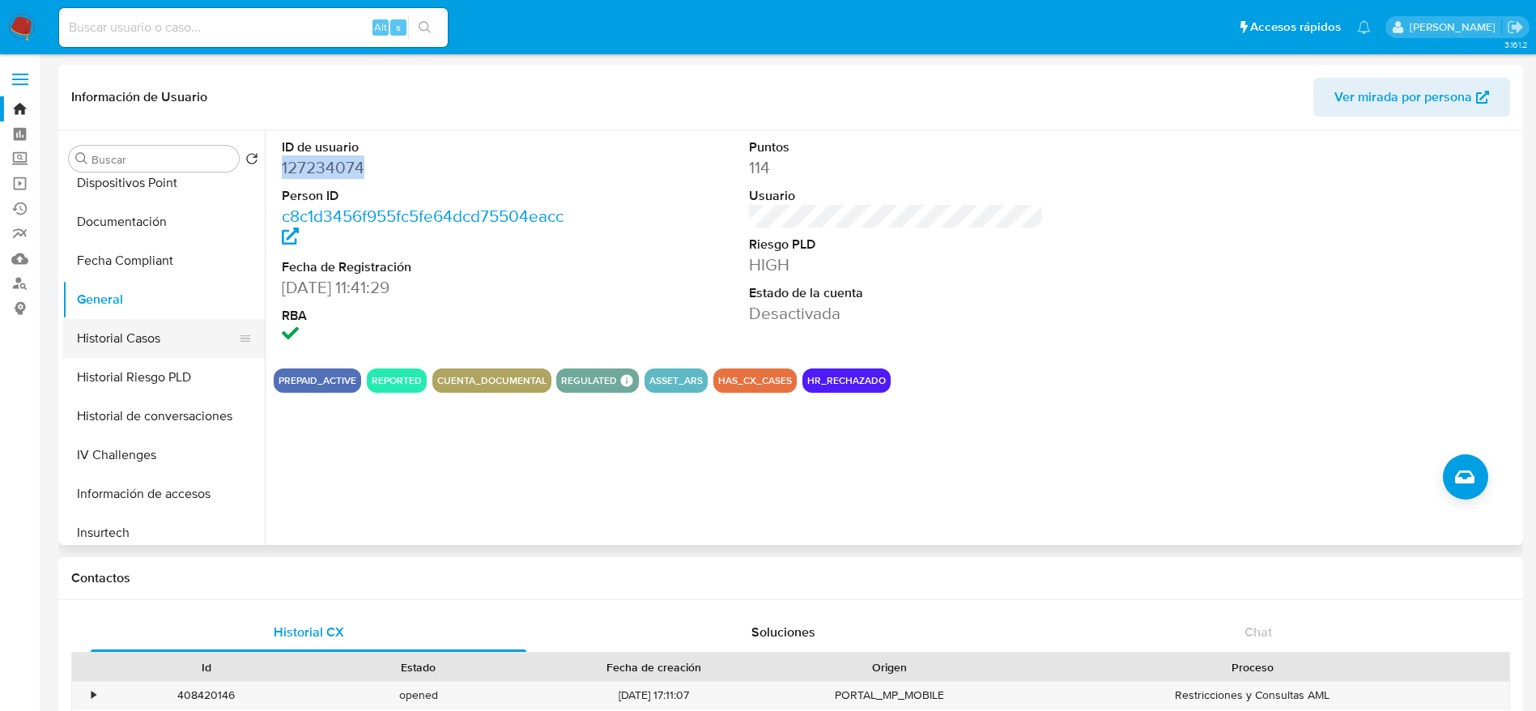
click at [87, 344] on button "Historial Casos" at bounding box center [156, 338] width 189 height 39
